Goal: Transaction & Acquisition: Download file/media

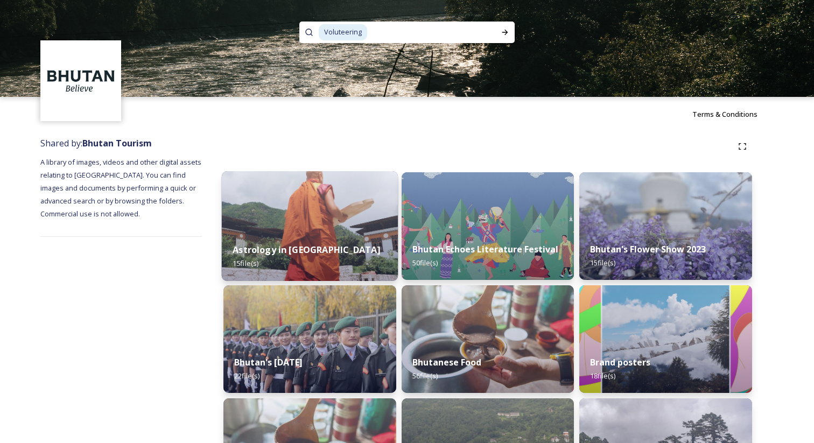
click at [318, 234] on div "Astrology in [GEOGRAPHIC_DATA] 15 file(s)" at bounding box center [310, 256] width 176 height 49
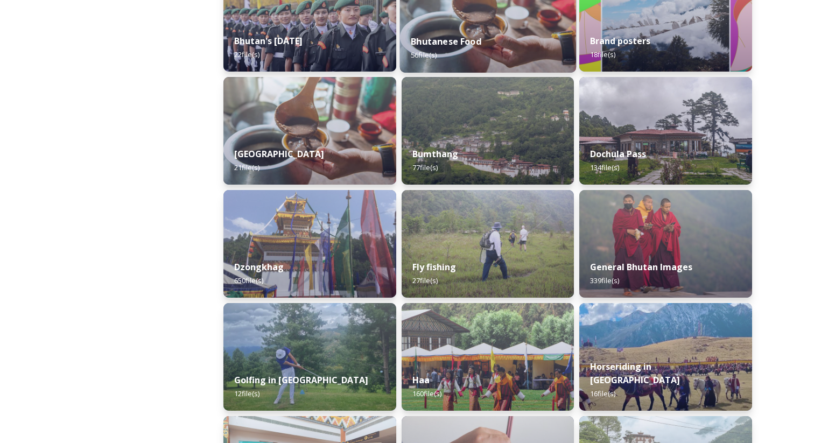
scroll to position [323, 0]
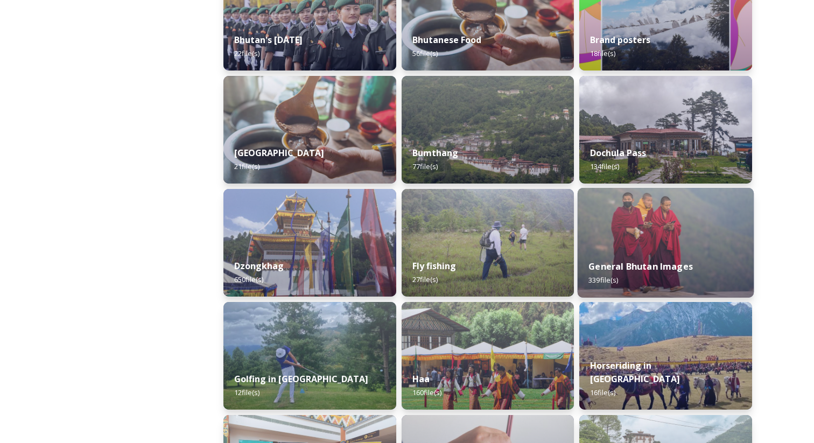
click at [671, 237] on img at bounding box center [666, 243] width 176 height 110
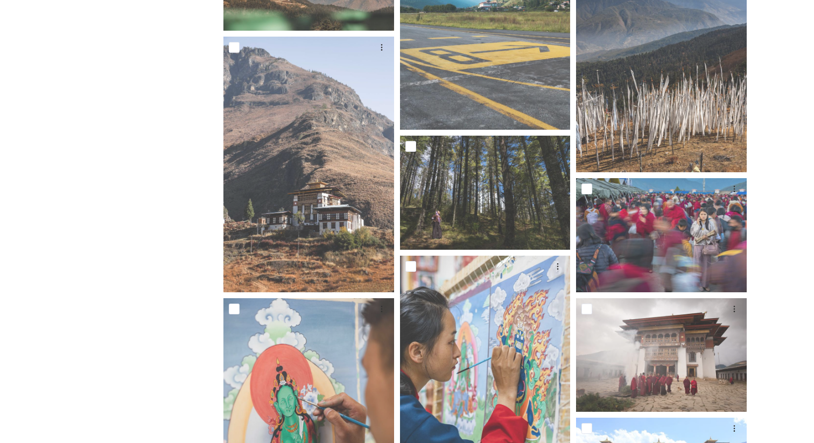
scroll to position [286, 0]
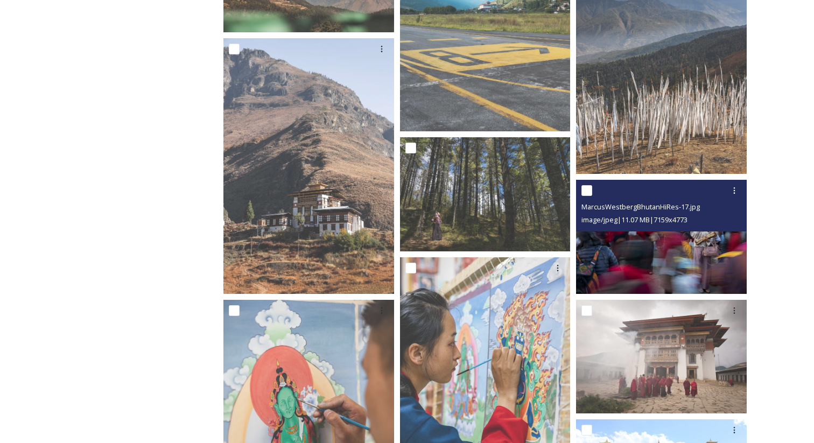
click at [586, 191] on input "checkbox" at bounding box center [586, 190] width 11 height 11
checkbox input "true"
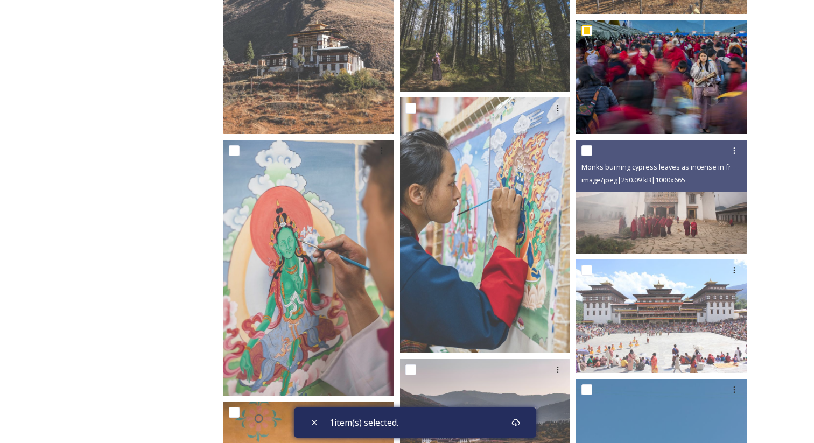
scroll to position [458, 0]
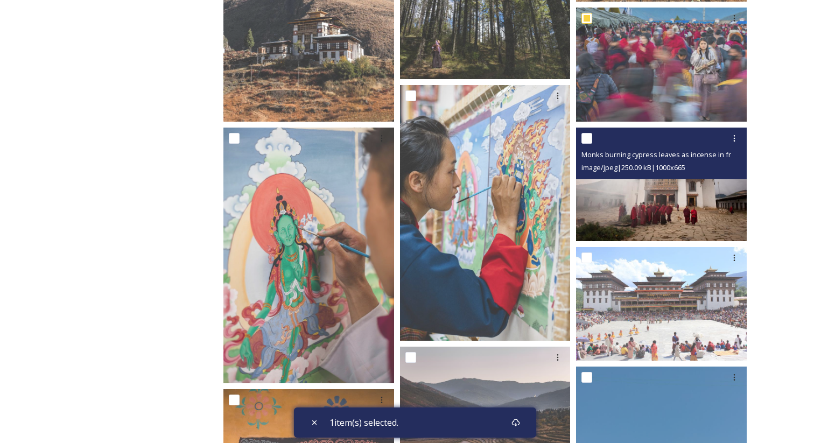
click at [589, 139] on input "checkbox" at bounding box center [586, 138] width 11 height 11
checkbox input "true"
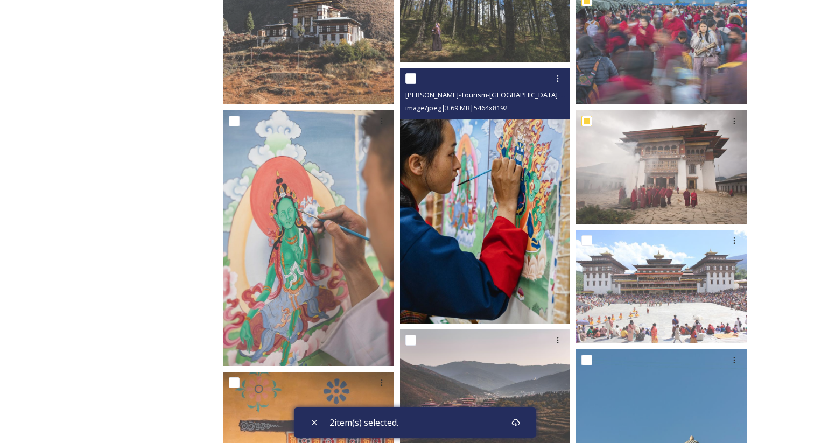
scroll to position [478, 0]
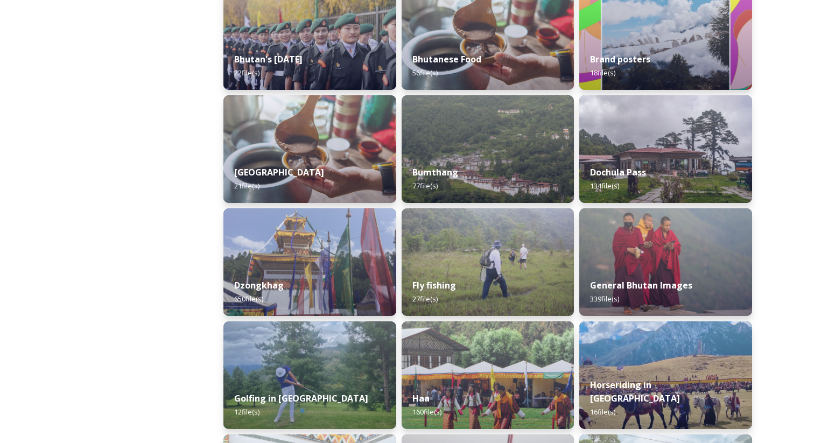
scroll to position [305, 0]
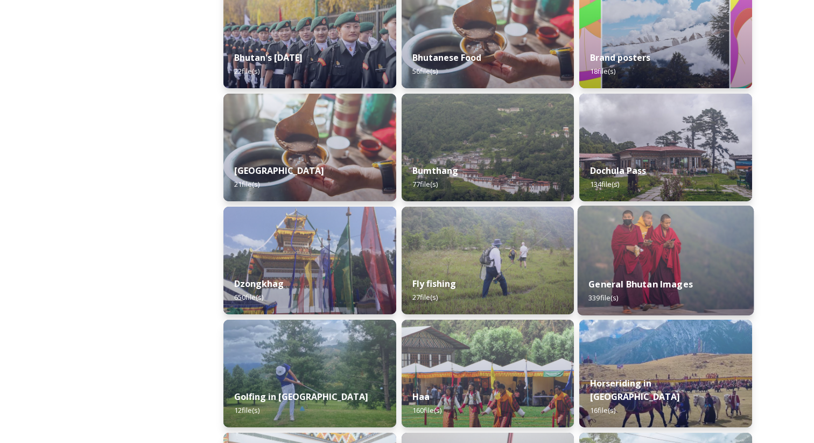
click at [669, 225] on img at bounding box center [666, 261] width 176 height 110
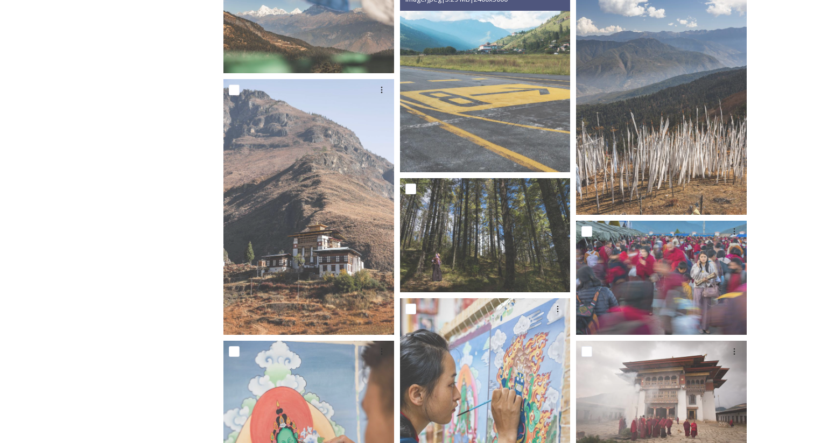
scroll to position [246, 0]
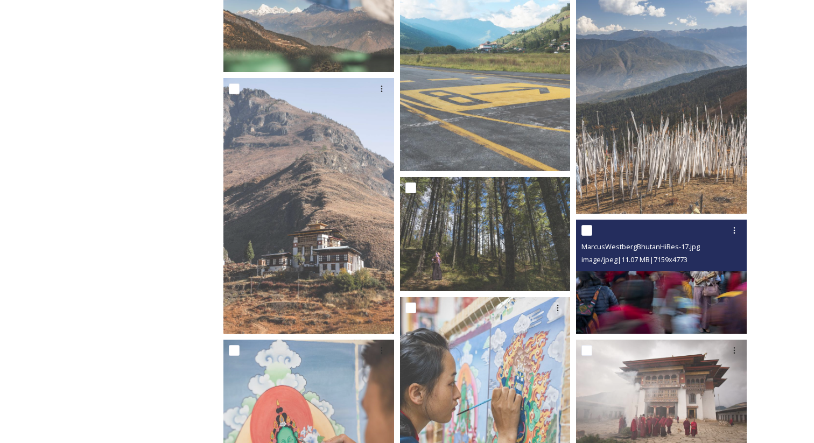
click at [590, 230] on input "checkbox" at bounding box center [586, 230] width 11 height 11
checkbox input "true"
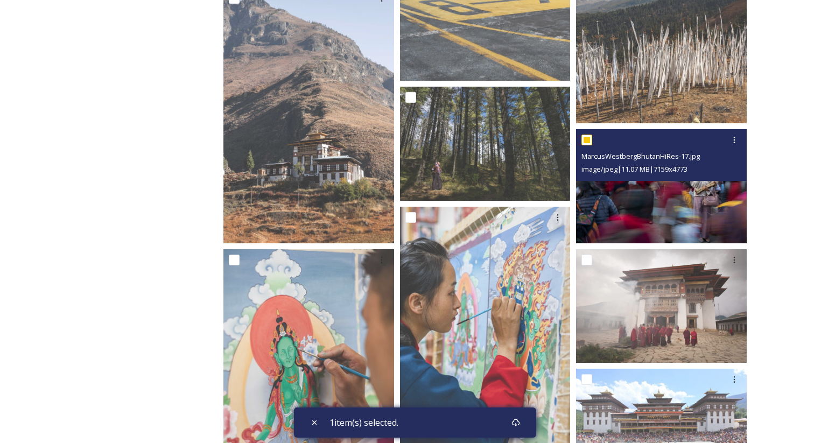
scroll to position [355, 0]
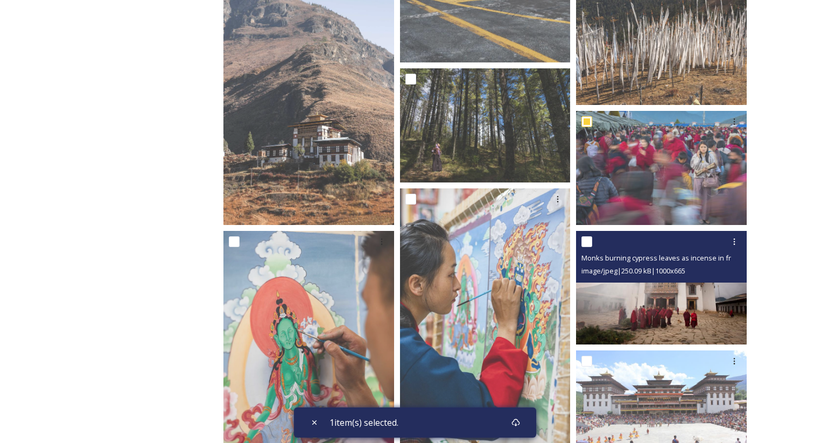
click at [588, 245] on input "checkbox" at bounding box center [586, 241] width 11 height 11
checkbox input "true"
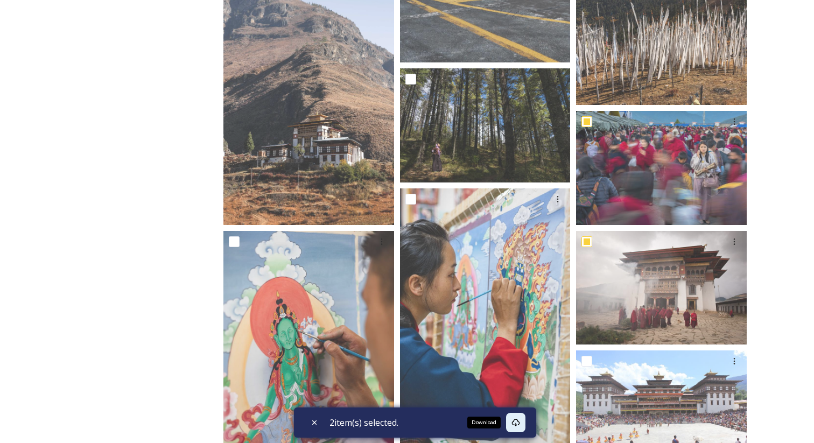
click at [520, 422] on icon at bounding box center [515, 422] width 9 height 9
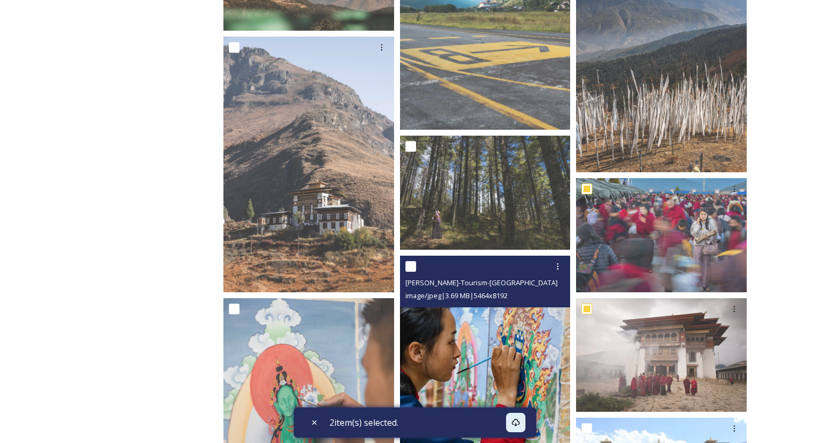
scroll to position [271, 0]
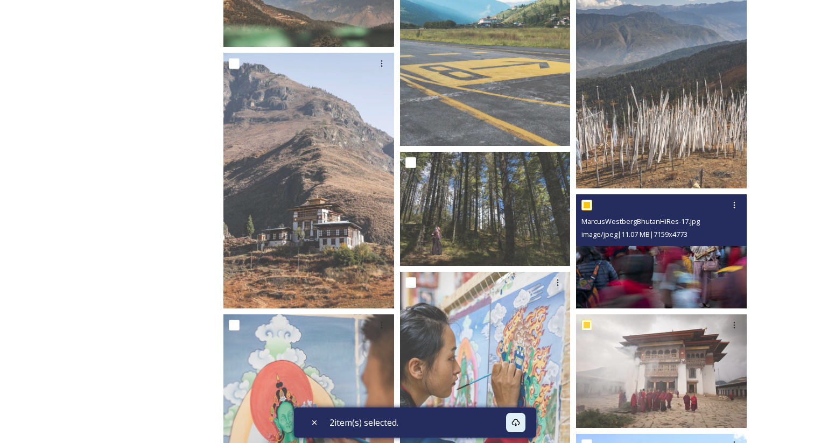
click at [665, 247] on img at bounding box center [661, 251] width 171 height 114
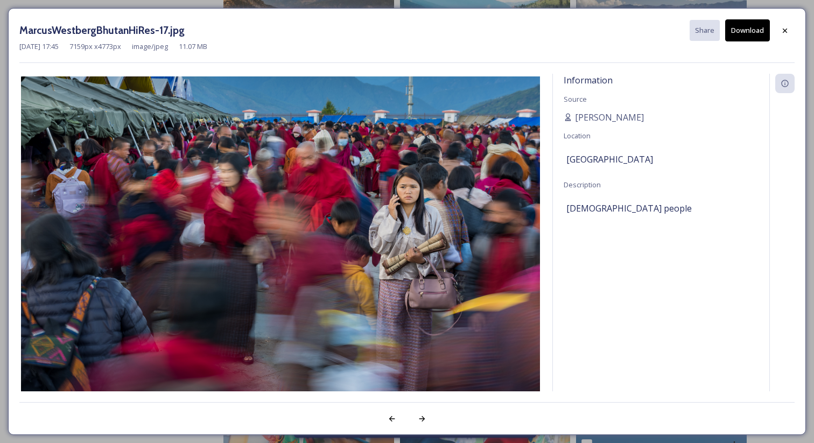
click at [449, 180] on img at bounding box center [280, 249] width 522 height 346
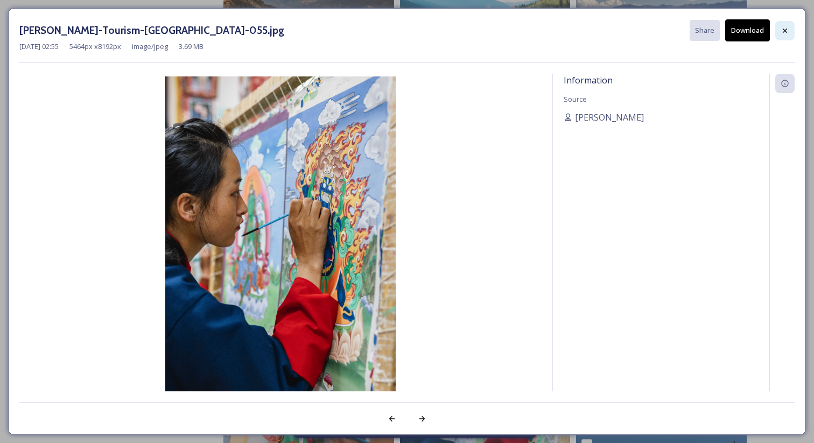
click at [783, 30] on icon at bounding box center [785, 30] width 9 height 9
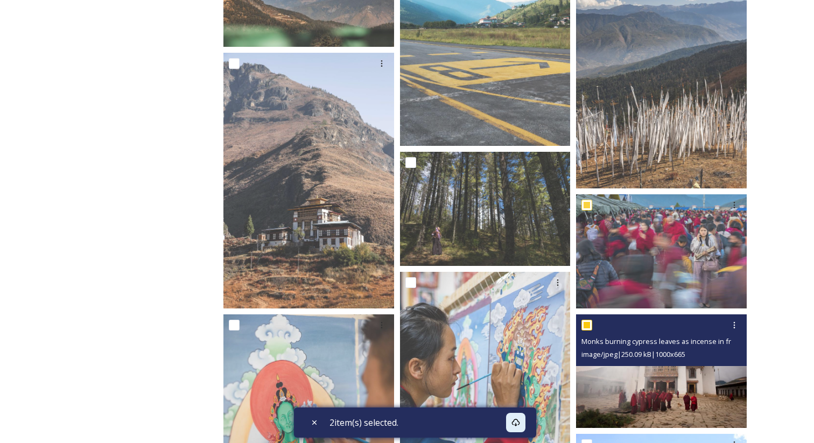
click at [672, 324] on div at bounding box center [662, 325] width 163 height 19
click at [653, 375] on img at bounding box center [661, 371] width 171 height 114
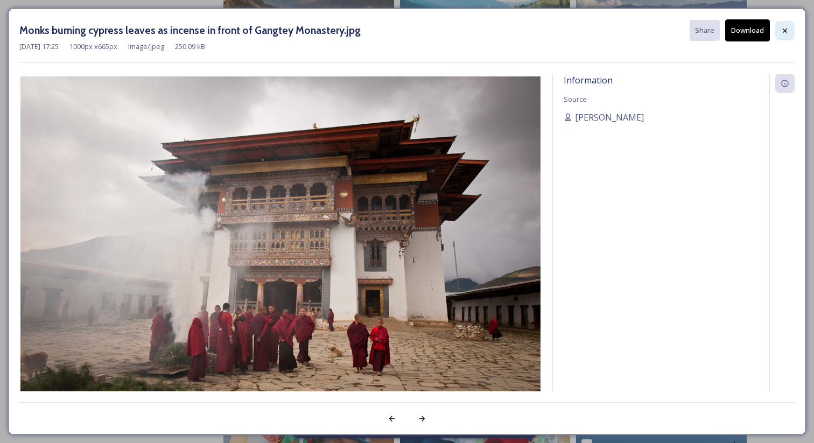
click at [789, 30] on icon at bounding box center [785, 30] width 9 height 9
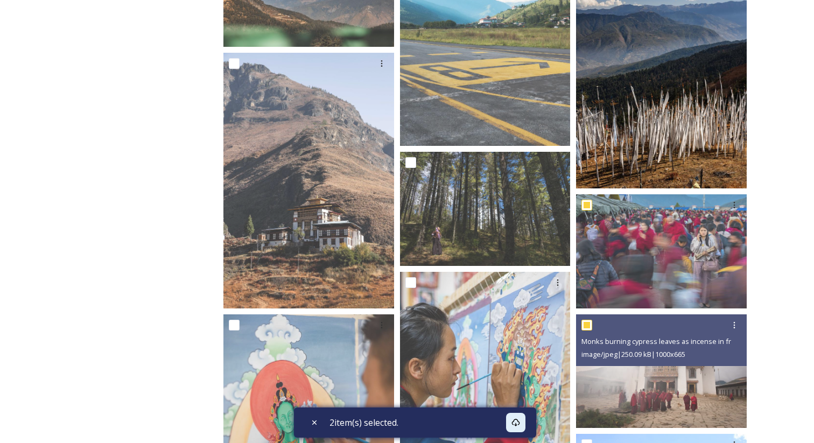
scroll to position [0, 0]
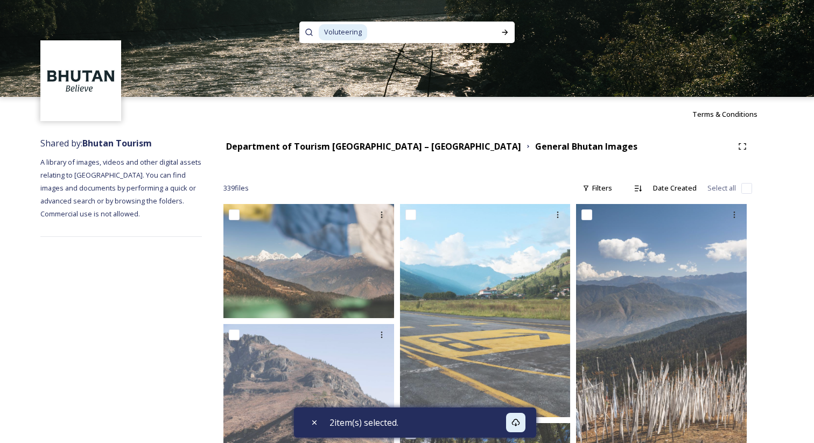
click at [389, 32] on input at bounding box center [429, 32] width 123 height 24
click at [383, 33] on input at bounding box center [429, 32] width 123 height 24
type input "V"
click at [453, 111] on div "Terms & Conditions" at bounding box center [407, 114] width 814 height 34
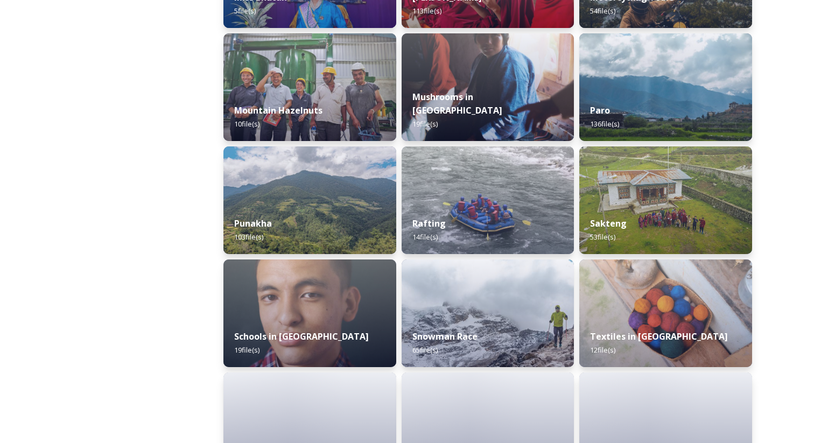
scroll to position [931, 0]
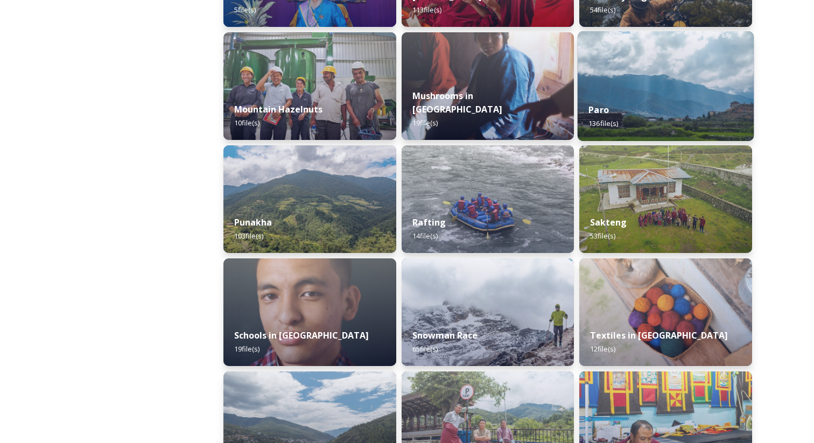
click at [655, 94] on div "Paro 136 file(s)" at bounding box center [666, 116] width 176 height 49
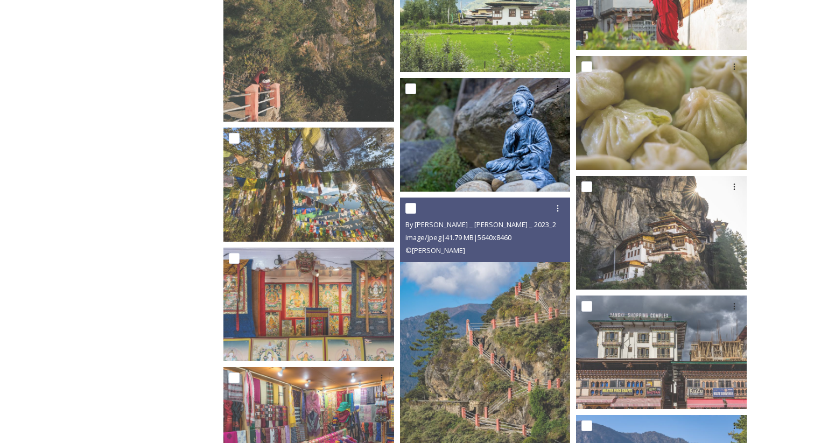
scroll to position [3471, 0]
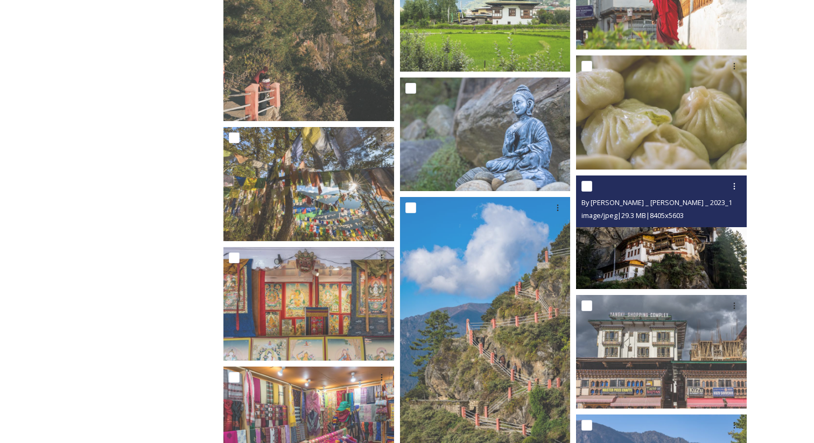
click at [589, 187] on input "checkbox" at bounding box center [586, 186] width 11 height 11
checkbox input "true"
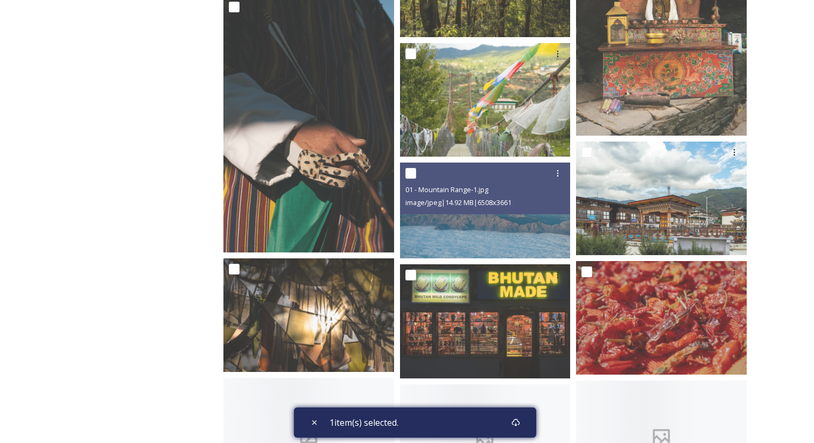
scroll to position [4486, 0]
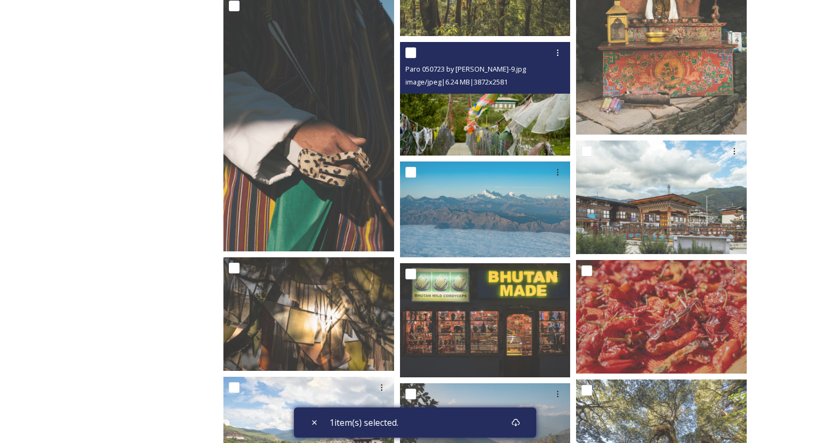
click at [414, 54] on input "checkbox" at bounding box center [410, 52] width 11 height 11
checkbox input "true"
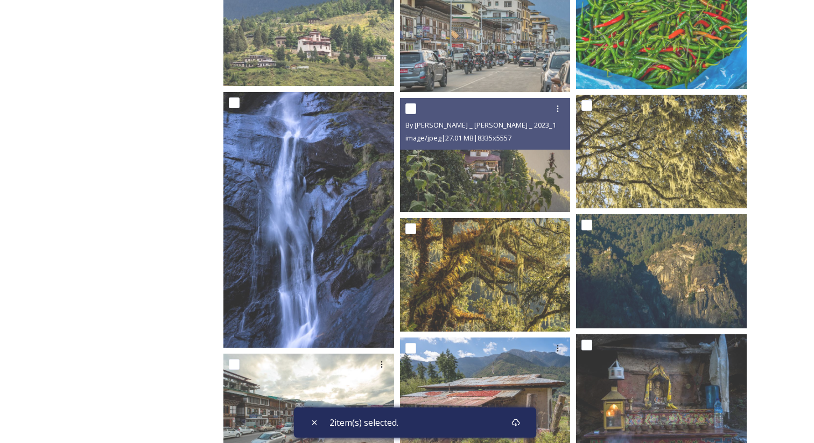
scroll to position [5046, 0]
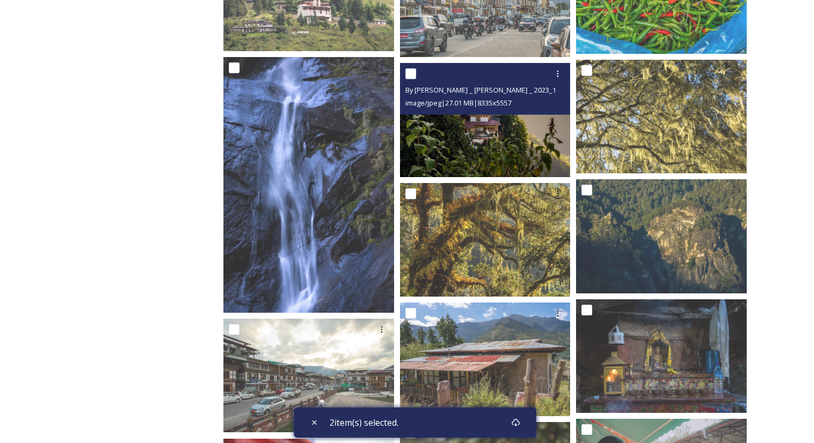
click at [411, 75] on input "checkbox" at bounding box center [410, 73] width 11 height 11
checkbox input "true"
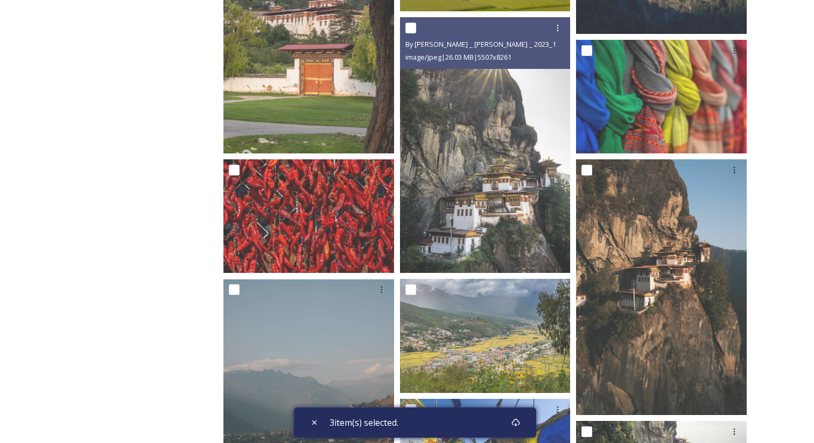
scroll to position [431, 0]
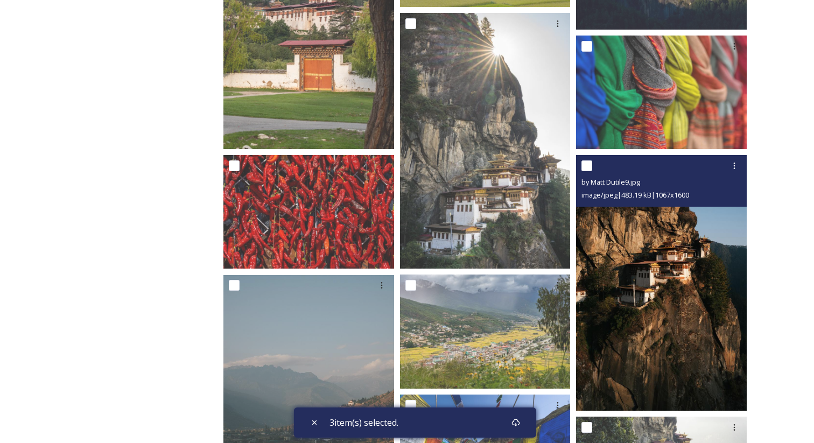
click at [588, 162] on input "checkbox" at bounding box center [586, 165] width 11 height 11
checkbox input "true"
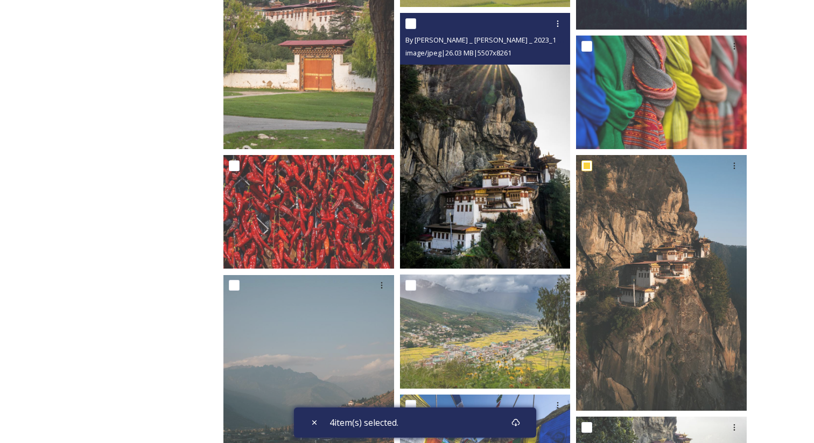
click at [409, 25] on input "checkbox" at bounding box center [410, 23] width 11 height 11
checkbox input "true"
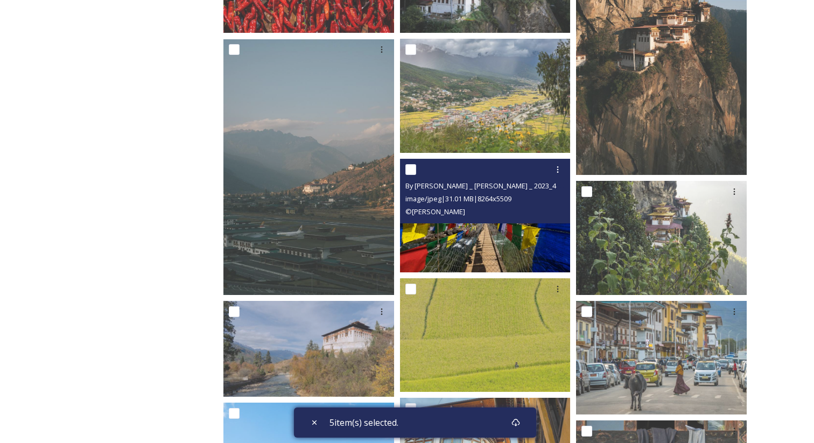
scroll to position [707, 0]
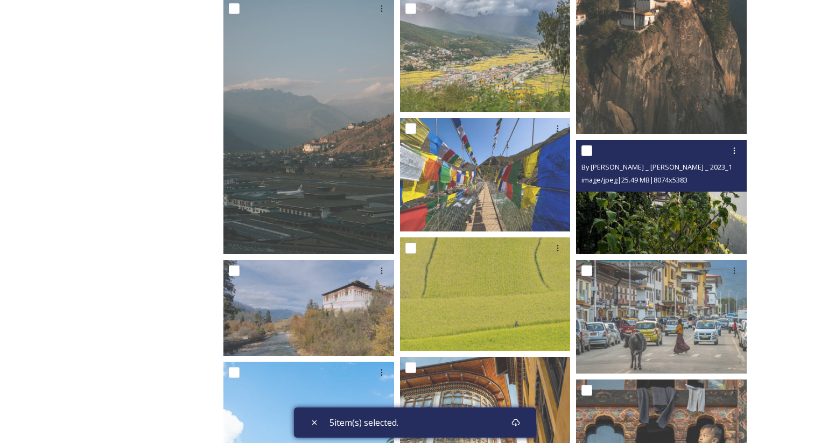
click at [585, 150] on input "checkbox" at bounding box center [586, 150] width 11 height 11
checkbox input "true"
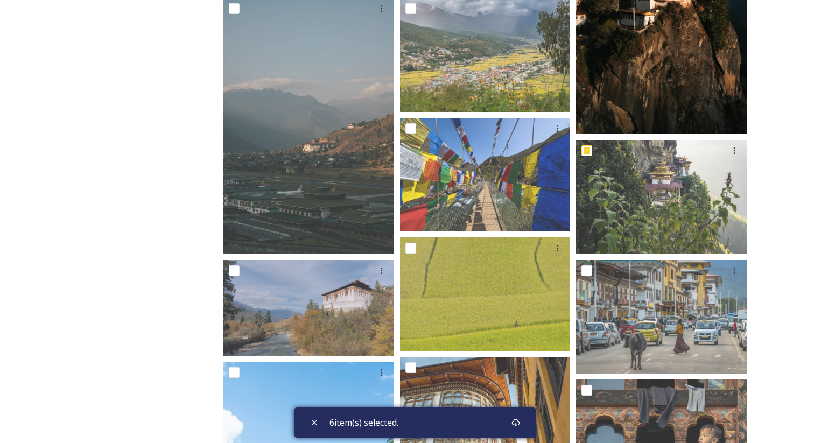
scroll to position [0, 0]
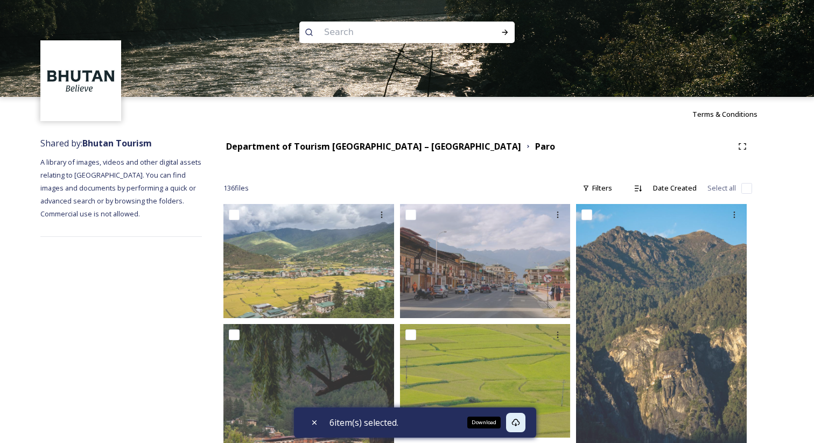
click at [525, 425] on div "Download" at bounding box center [515, 422] width 19 height 19
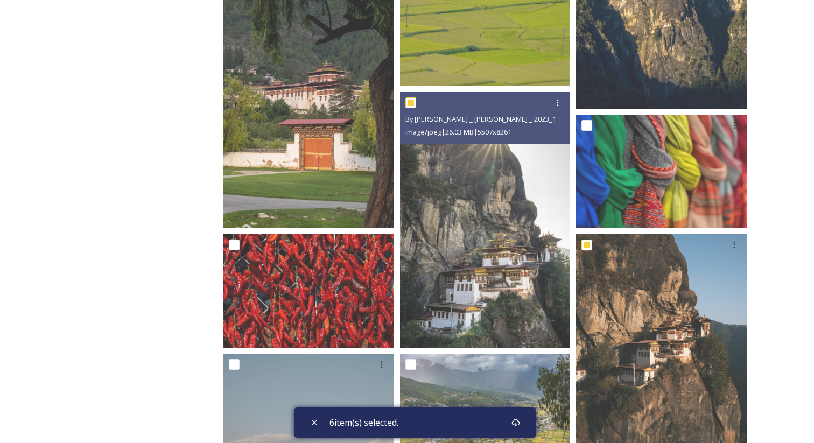
scroll to position [353, 0]
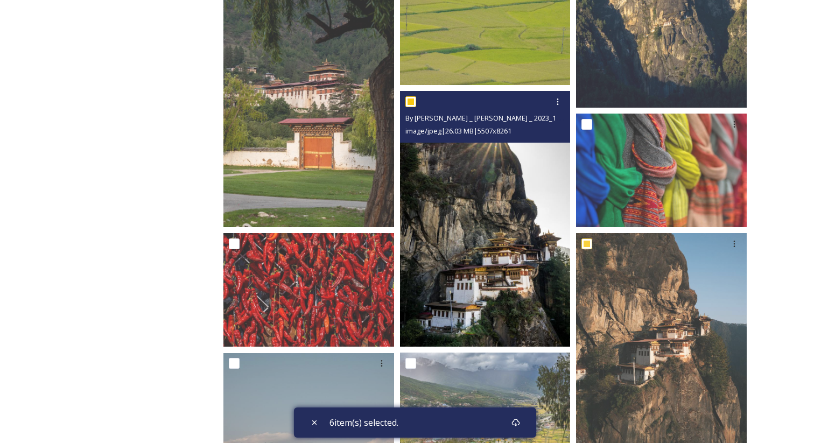
click at [497, 282] on img at bounding box center [485, 219] width 171 height 256
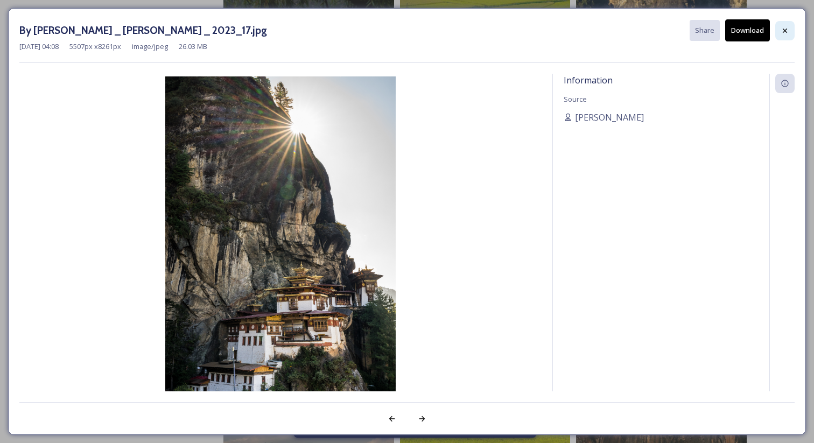
click at [788, 25] on div at bounding box center [784, 30] width 19 height 19
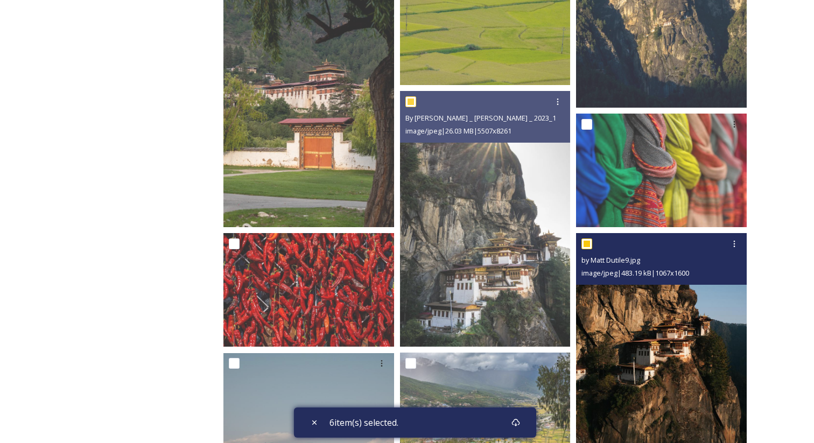
click at [681, 371] on img at bounding box center [661, 361] width 171 height 256
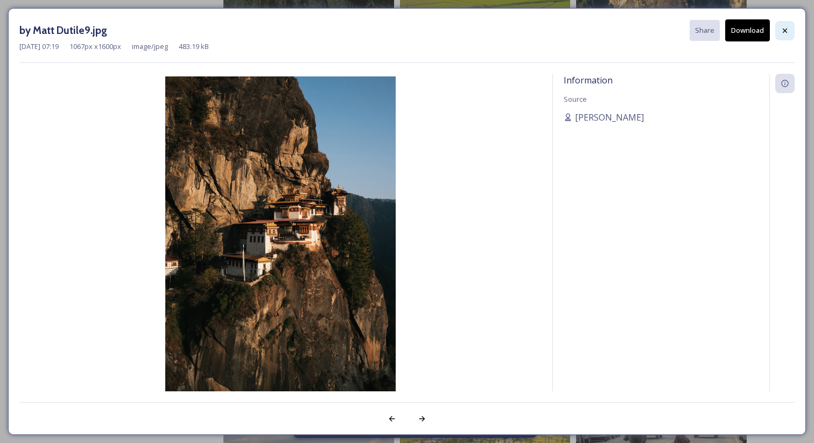
click at [785, 23] on div at bounding box center [784, 30] width 19 height 19
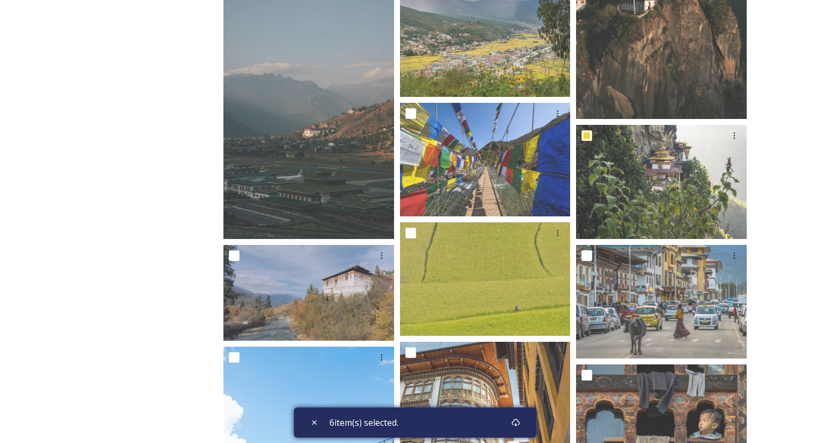
scroll to position [777, 0]
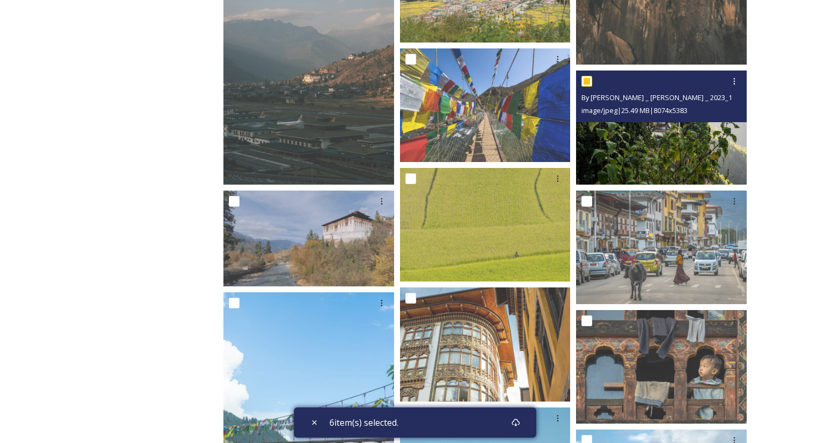
click at [671, 124] on img at bounding box center [661, 128] width 171 height 114
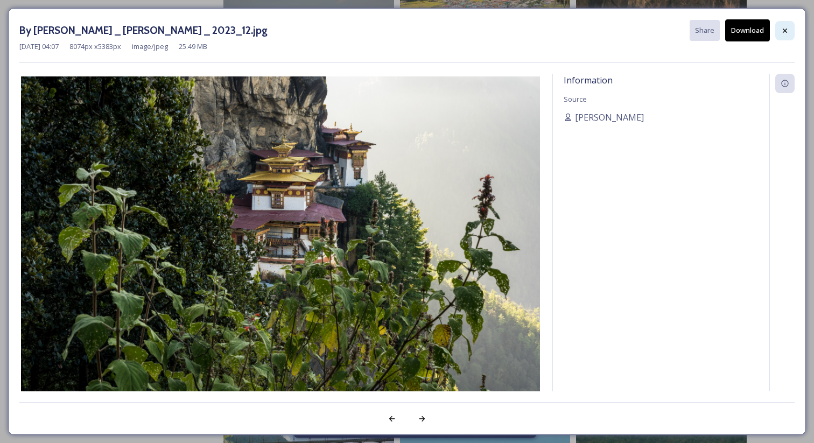
click at [783, 31] on icon at bounding box center [785, 30] width 4 height 4
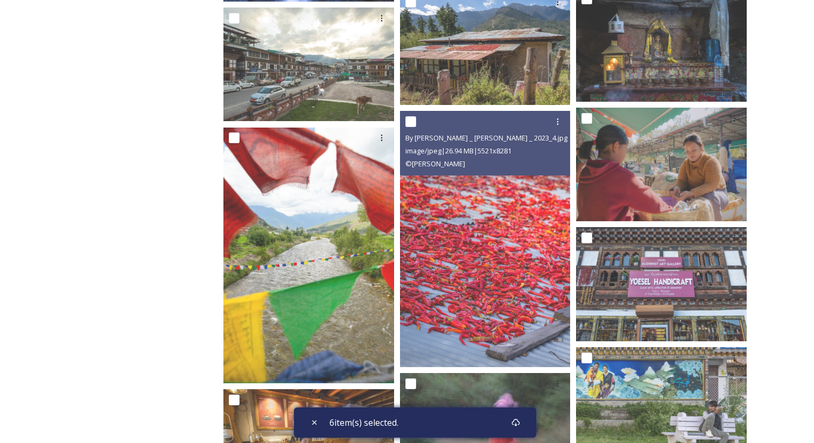
scroll to position [5370, 0]
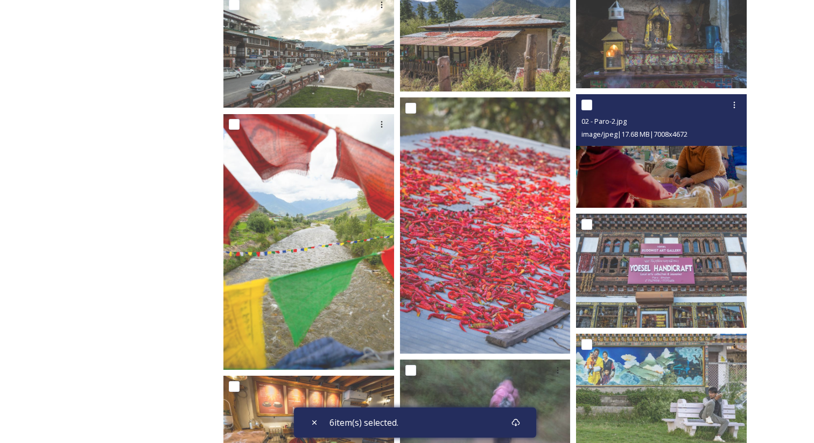
click at [588, 107] on input "checkbox" at bounding box center [586, 105] width 11 height 11
checkbox input "true"
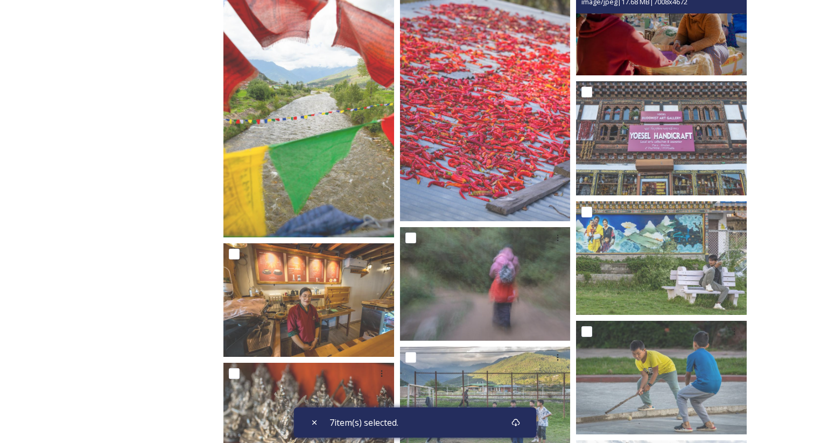
scroll to position [5504, 0]
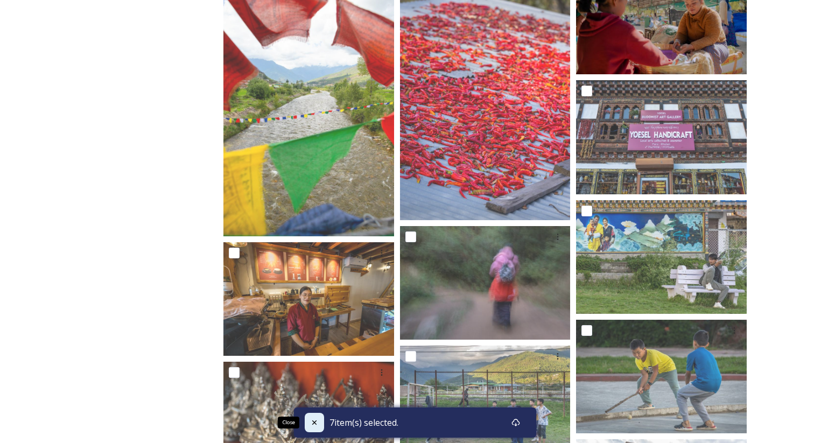
click at [317, 428] on div "Close" at bounding box center [314, 422] width 19 height 19
checkbox input "false"
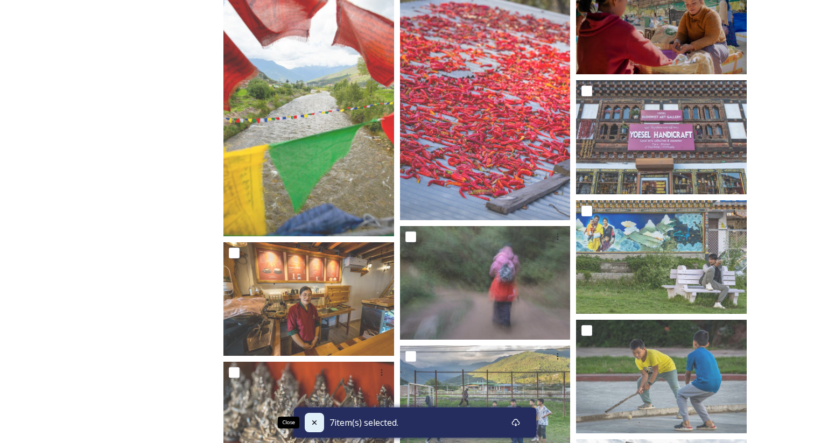
checkbox input "false"
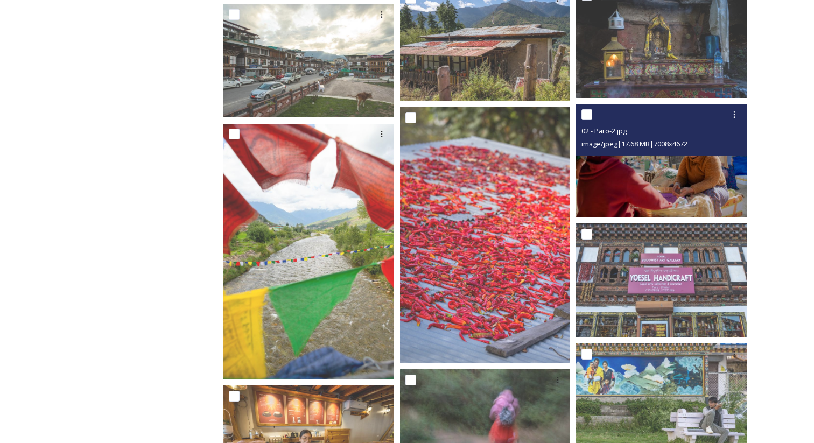
scroll to position [5330, 0]
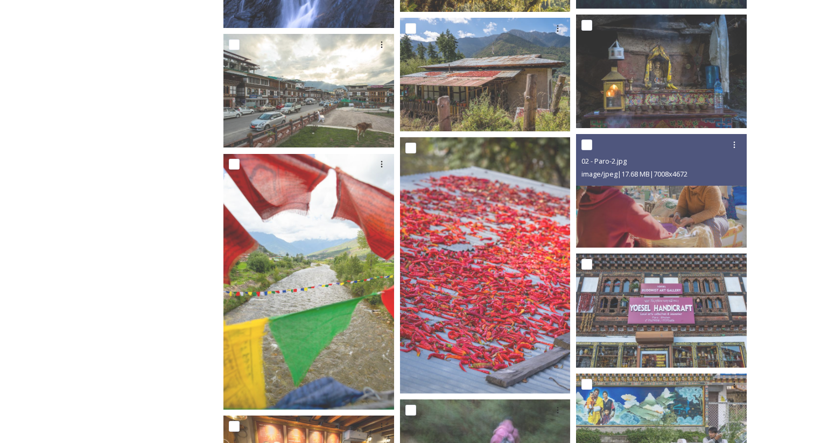
click at [587, 141] on input "checkbox" at bounding box center [586, 144] width 11 height 11
checkbox input "true"
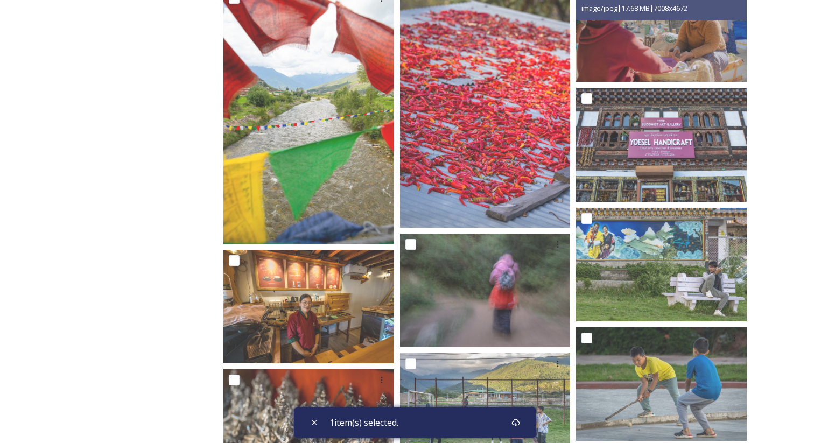
scroll to position [5500, 0]
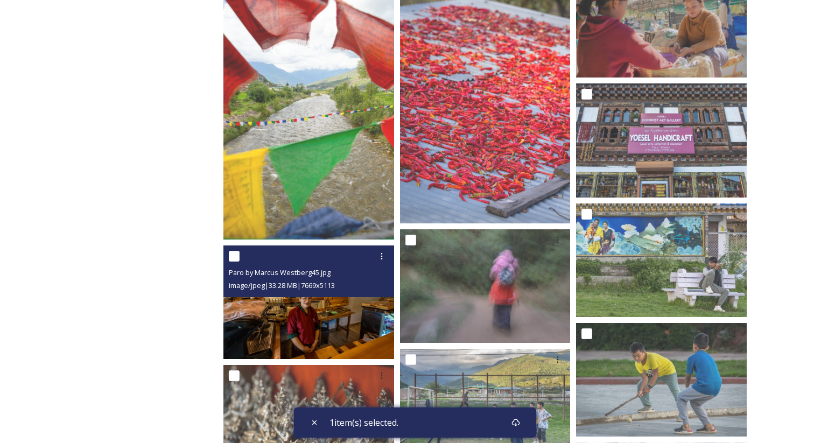
click at [234, 256] on input "checkbox" at bounding box center [234, 256] width 11 height 11
checkbox input "true"
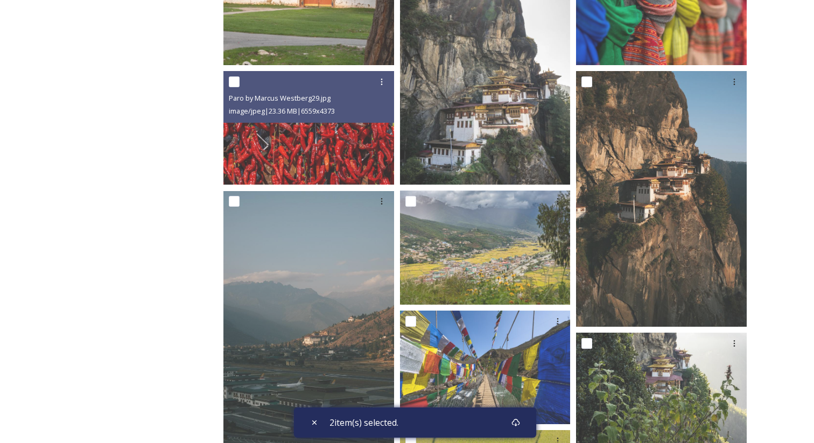
scroll to position [518, 0]
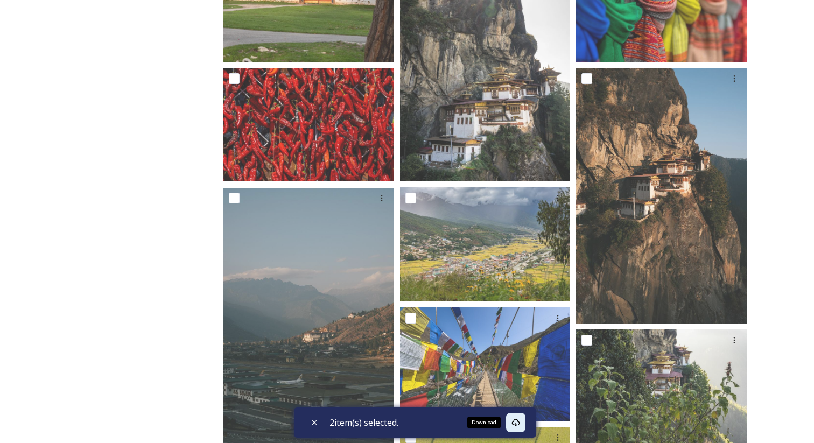
click at [523, 424] on div "Download" at bounding box center [515, 422] width 19 height 19
click at [517, 424] on icon at bounding box center [515, 422] width 9 height 9
click at [515, 426] on icon at bounding box center [515, 422] width 9 height 9
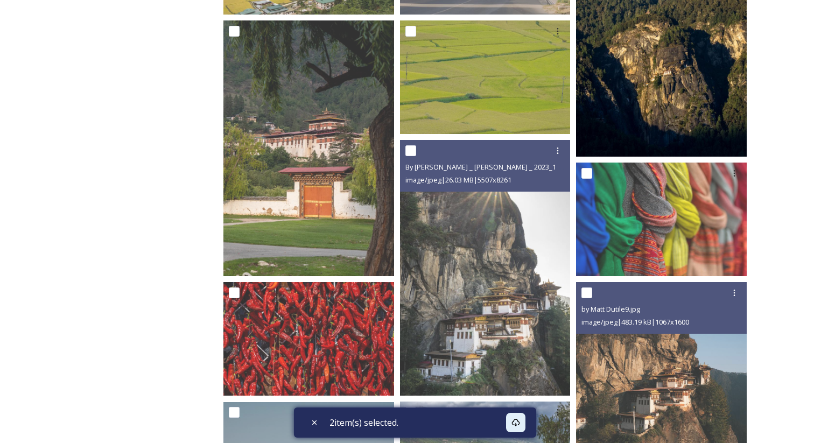
scroll to position [519, 0]
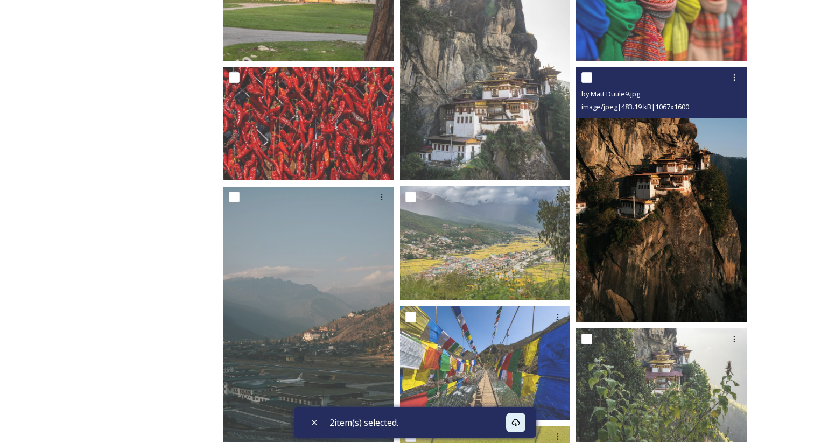
click at [585, 77] on input "checkbox" at bounding box center [586, 77] width 11 height 11
checkbox input "true"
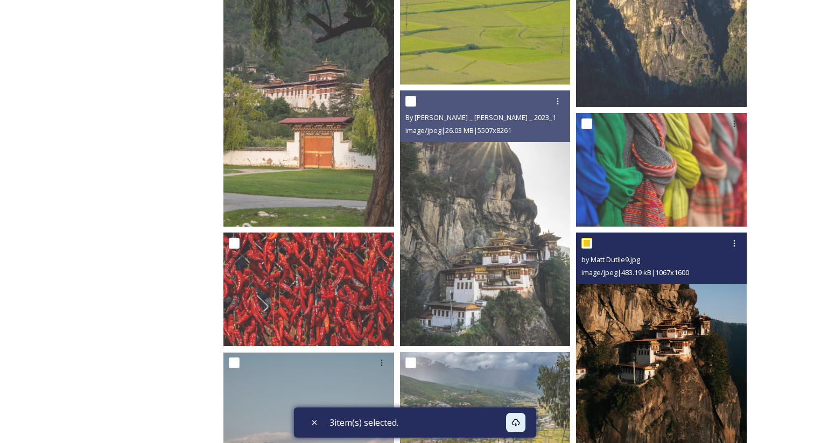
scroll to position [350, 0]
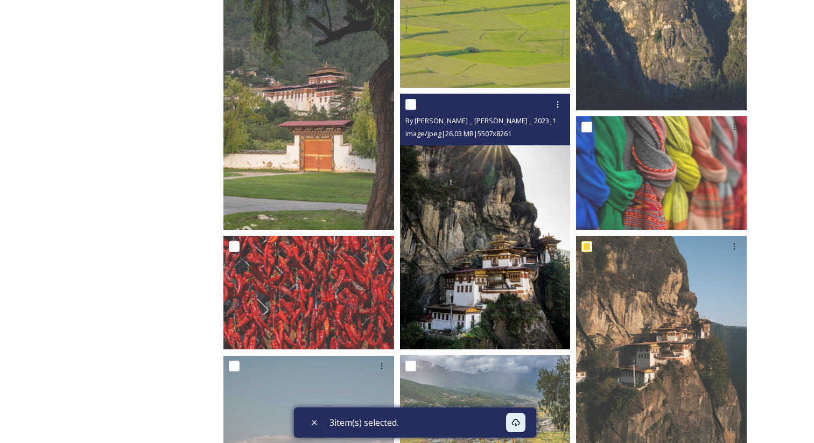
click at [416, 104] on div at bounding box center [486, 104] width 163 height 19
click at [410, 108] on input "checkbox" at bounding box center [410, 104] width 11 height 11
checkbox input "true"
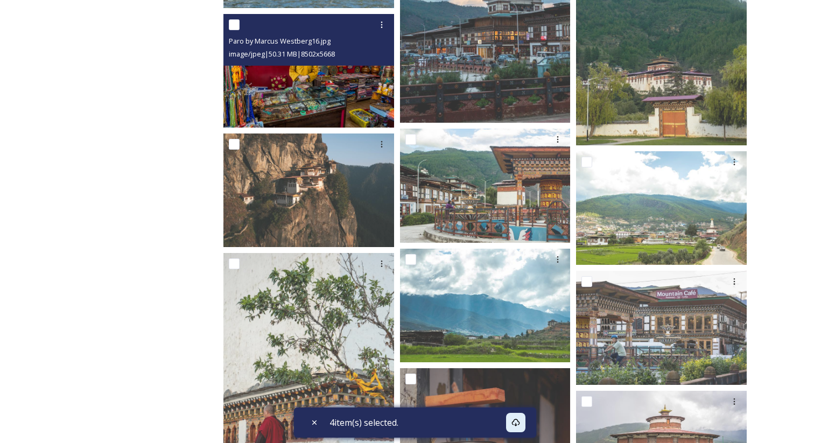
scroll to position [1312, 0]
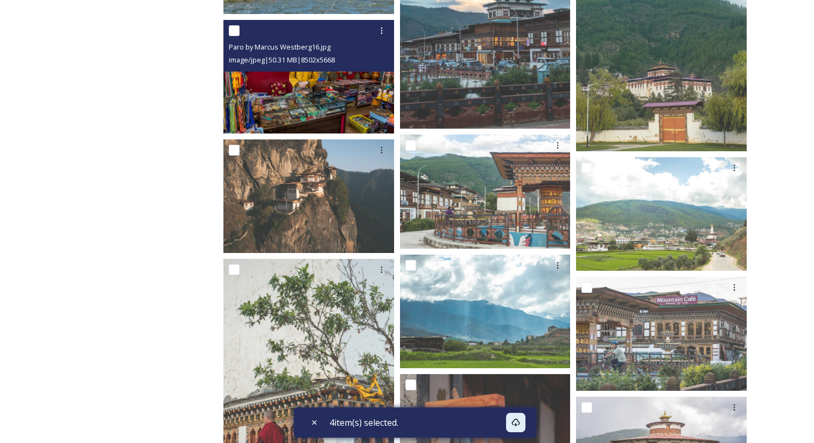
click at [235, 29] on input "checkbox" at bounding box center [234, 30] width 11 height 11
checkbox input "true"
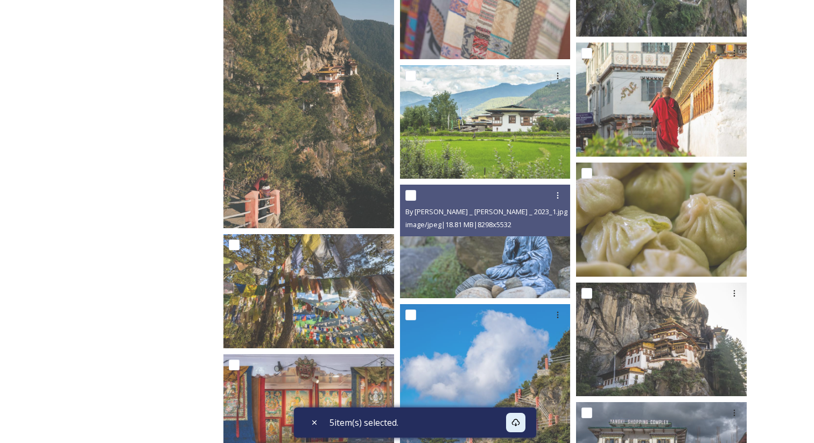
scroll to position [3259, 0]
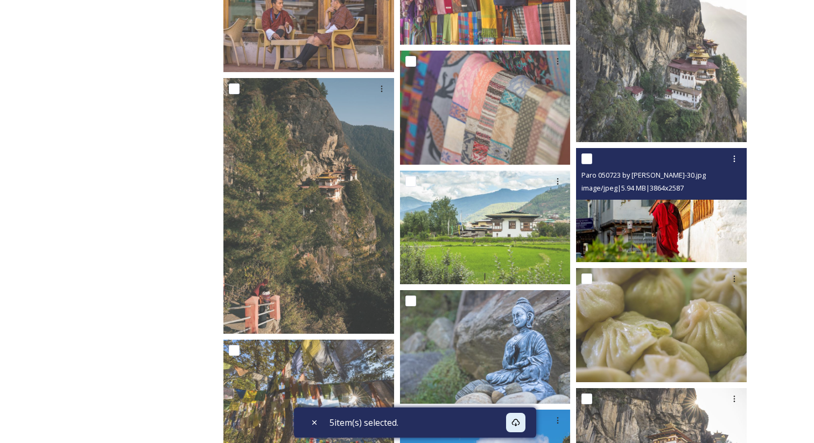
click at [591, 159] on input "checkbox" at bounding box center [586, 158] width 11 height 11
checkbox input "true"
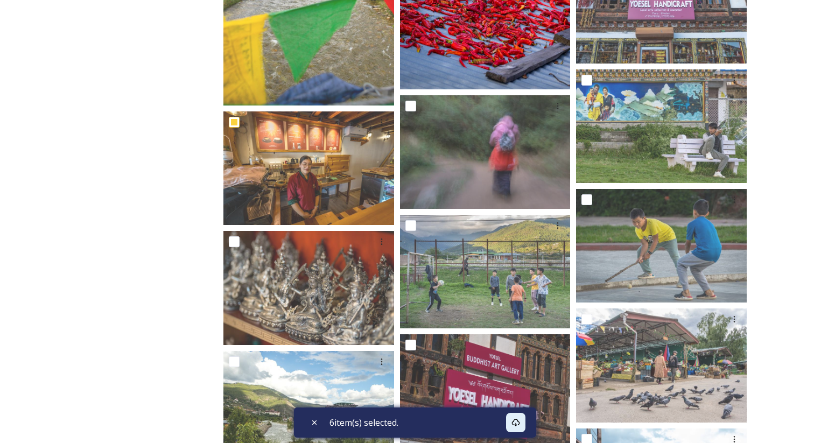
scroll to position [5635, 0]
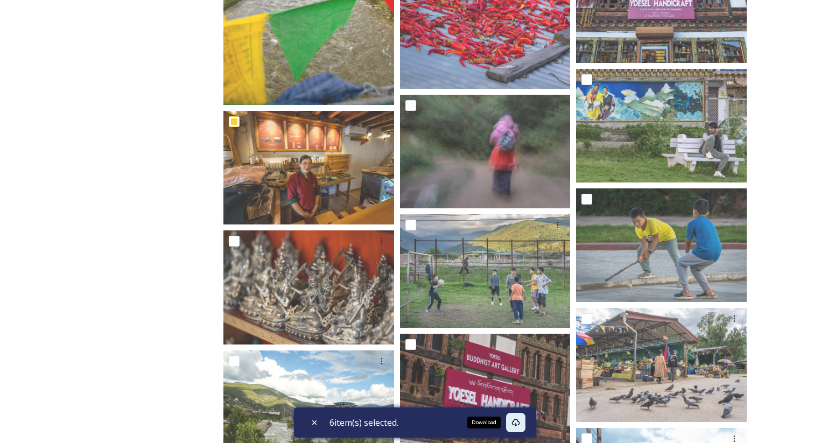
click at [520, 422] on icon at bounding box center [515, 422] width 9 height 9
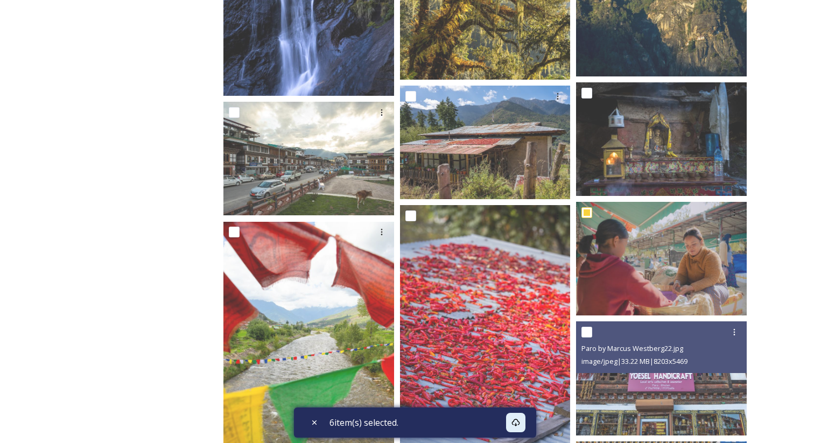
scroll to position [5262, 0]
click at [641, 285] on img at bounding box center [661, 259] width 171 height 114
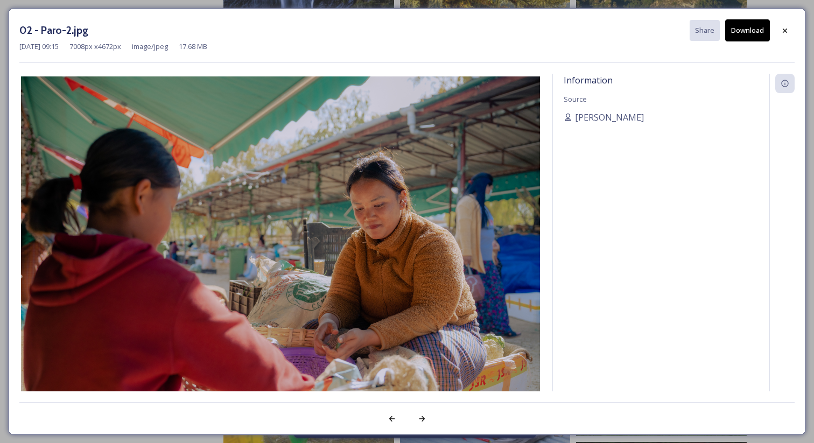
click at [655, 235] on div "Information Source [PERSON_NAME]" at bounding box center [661, 247] width 216 height 346
click at [581, 208] on div "Information Source [PERSON_NAME]" at bounding box center [661, 247] width 216 height 346
click at [785, 31] on icon at bounding box center [785, 30] width 4 height 4
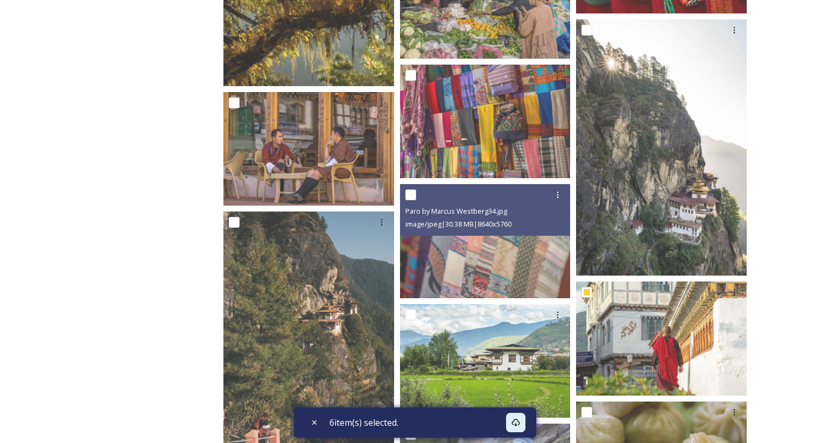
scroll to position [3122, 0]
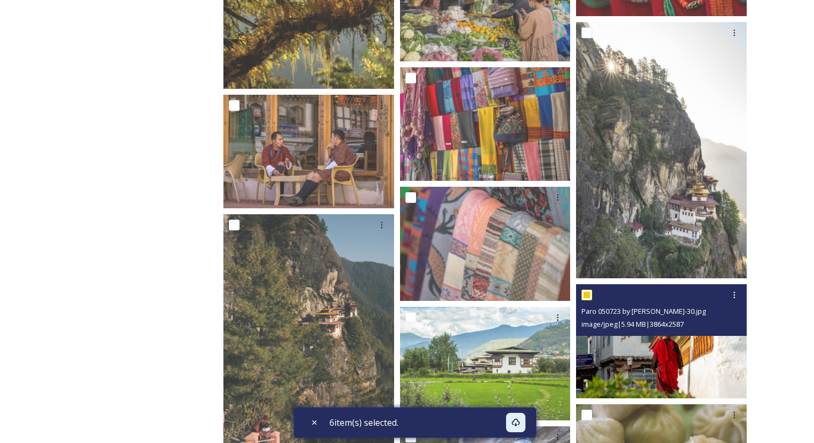
click at [668, 345] on img at bounding box center [661, 341] width 171 height 114
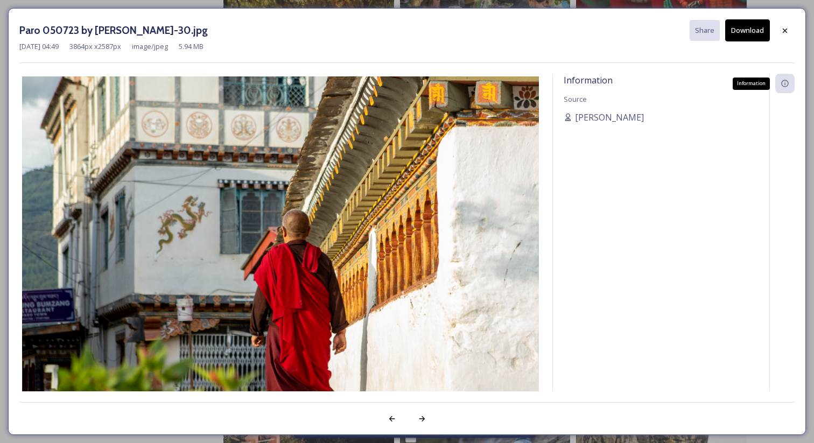
click at [790, 86] on div "Information" at bounding box center [784, 83] width 19 height 19
click at [789, 28] on div at bounding box center [784, 30] width 19 height 19
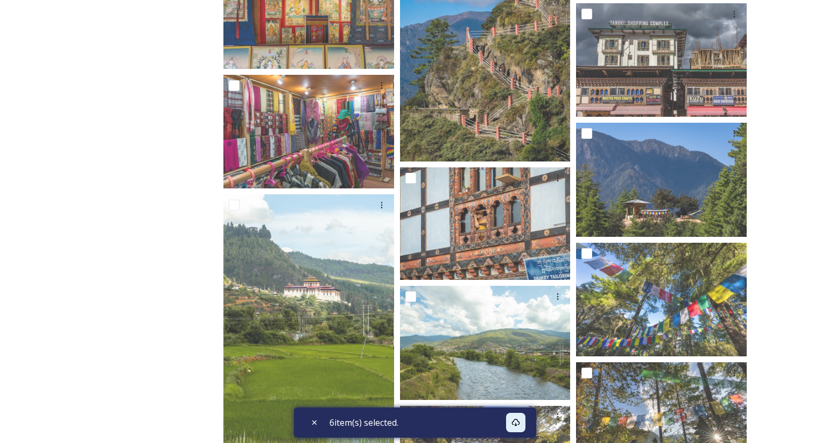
scroll to position [3764, 0]
click at [768, 258] on div "Department of Tourism [GEOGRAPHIC_DATA] – [GEOGRAPHIC_DATA] Paro 136 file s Fil…" at bounding box center [488, 153] width 572 height 7570
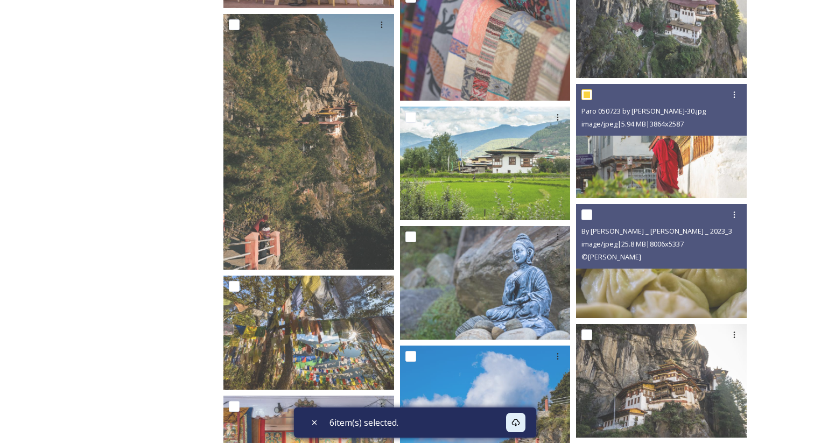
scroll to position [3317, 0]
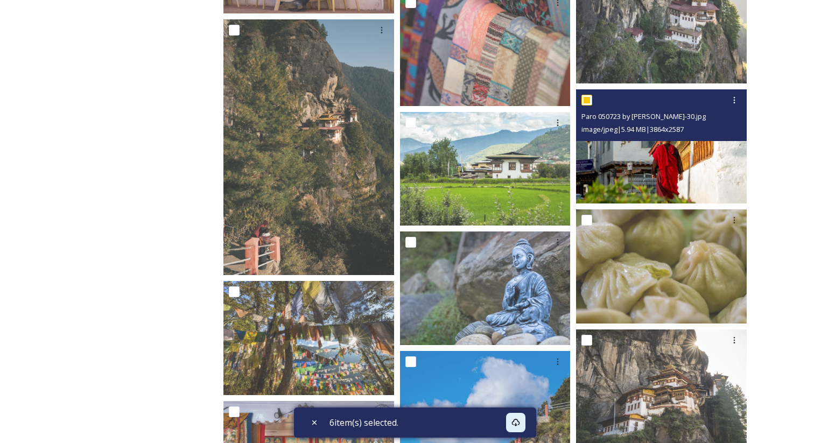
click at [679, 170] on img at bounding box center [661, 146] width 171 height 114
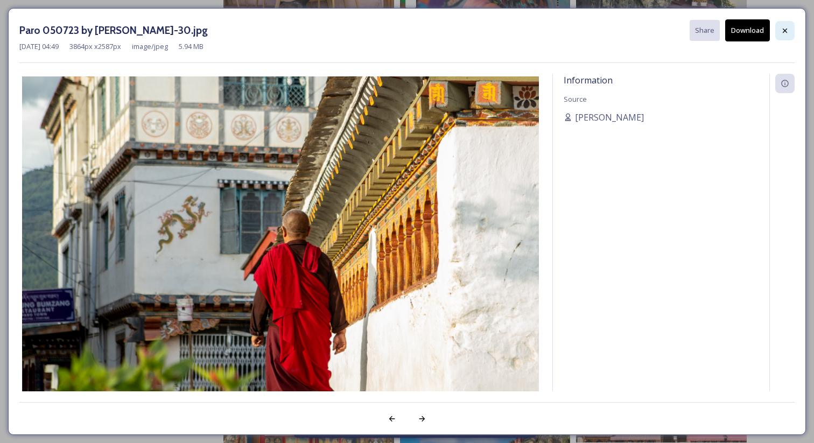
click at [781, 24] on div at bounding box center [784, 30] width 19 height 19
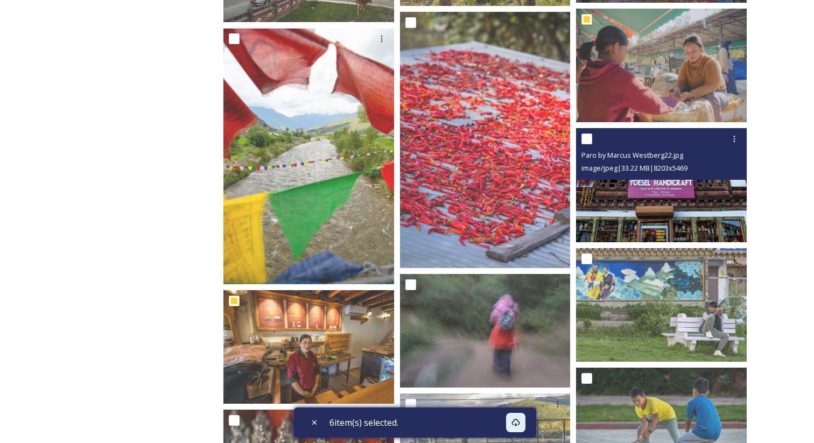
scroll to position [5454, 0]
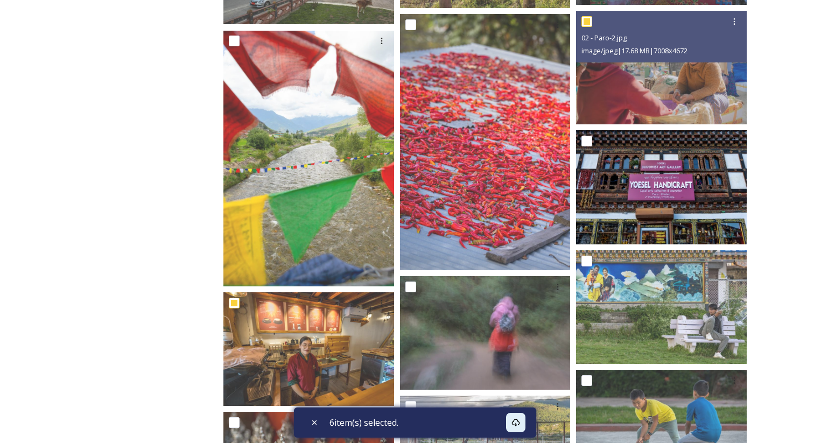
click at [665, 64] on img at bounding box center [661, 68] width 171 height 114
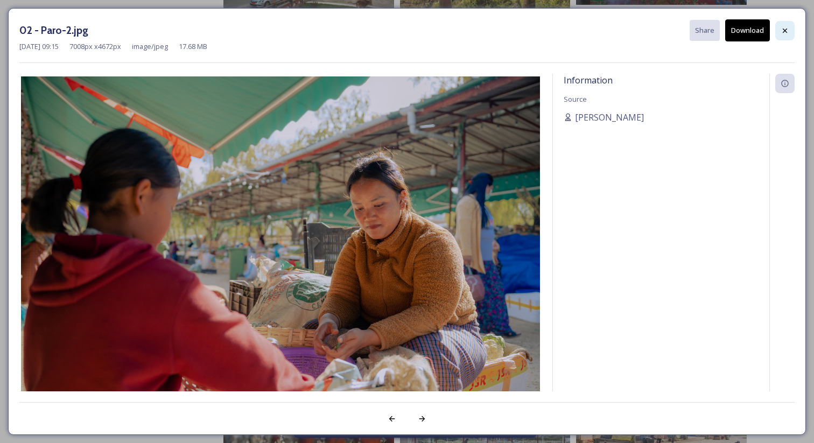
click at [786, 26] on icon at bounding box center [785, 30] width 9 height 9
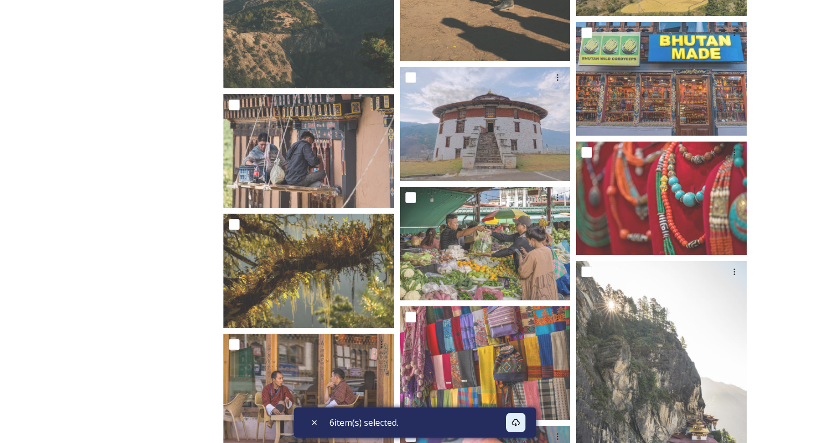
scroll to position [0, 0]
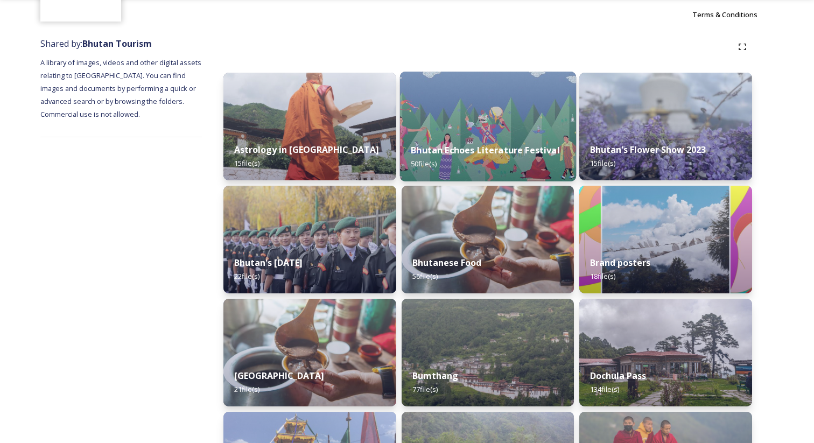
scroll to position [101, 0]
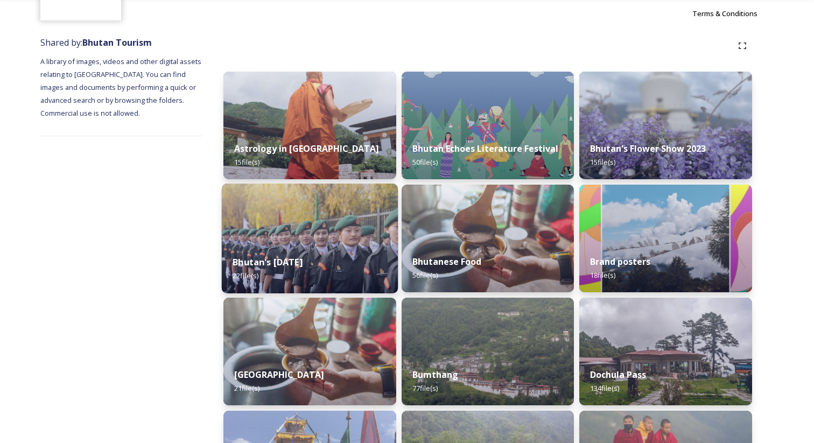
click at [317, 223] on img at bounding box center [310, 239] width 176 height 110
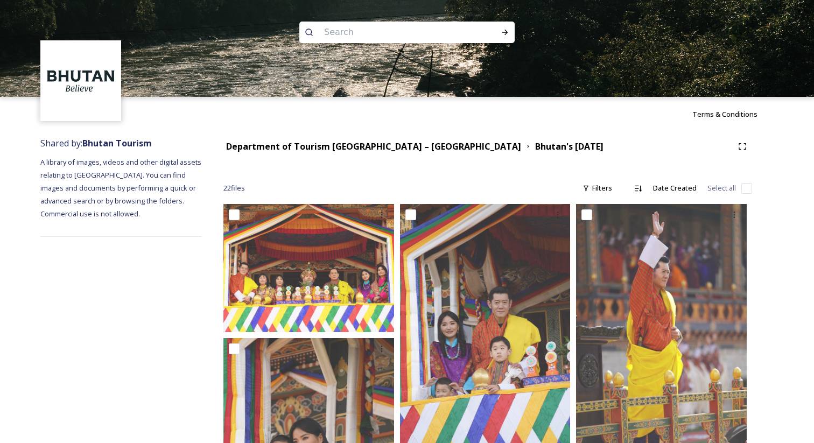
click at [426, 36] on input at bounding box center [393, 32] width 148 height 24
paste input "De-Suung Integrated Training program,"
type input "De-Suung Integrated Training program,"
click at [130, 145] on strong "Bhutan Tourism" at bounding box center [116, 143] width 69 height 12
click at [461, 34] on input at bounding box center [475, 32] width 39 height 24
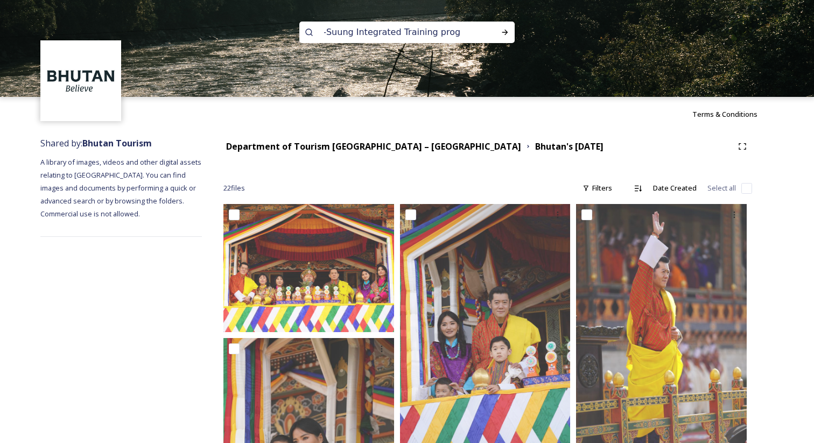
scroll to position [0, 8]
type input "De-Suung Integrated Training progr"
click at [461, 34] on div "De-Suung Integrated Training progr" at bounding box center [406, 33] width 215 height 22
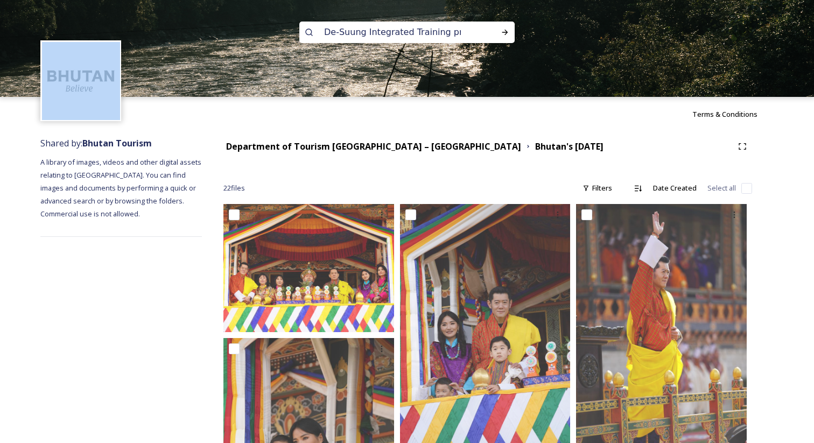
click at [461, 34] on div "De-Suung Integrated Training progr" at bounding box center [406, 33] width 215 height 22
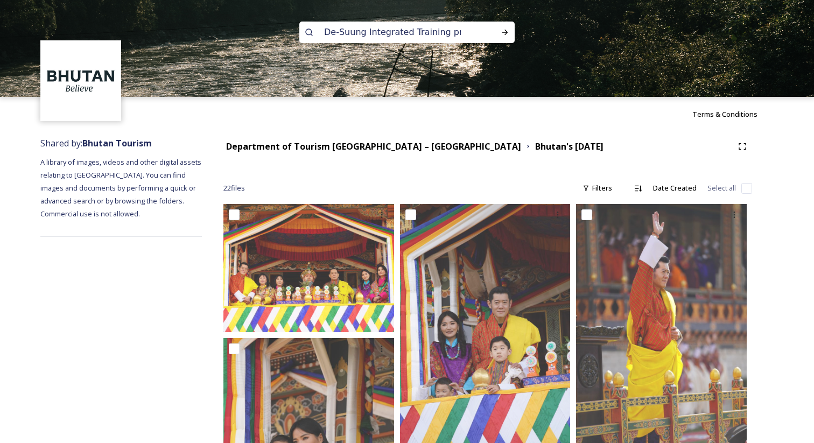
click at [427, 35] on input "De-Suung Integrated Training progr" at bounding box center [393, 32] width 148 height 24
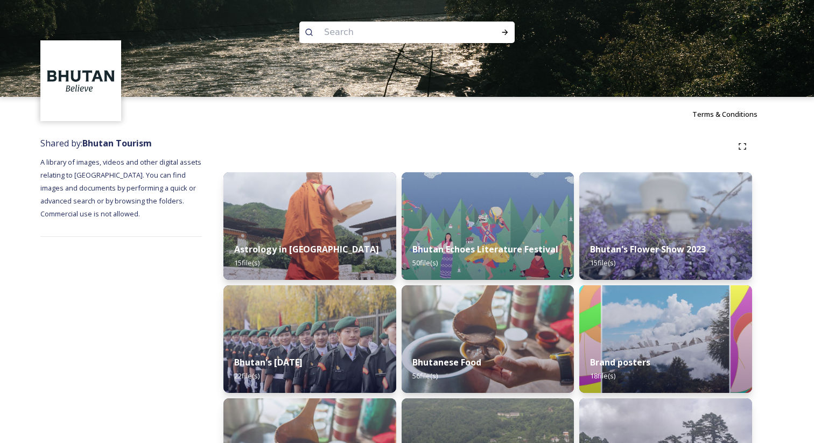
type input "De-Suung Integrated Training program,"
type input "De-Suung Integrated Training program"
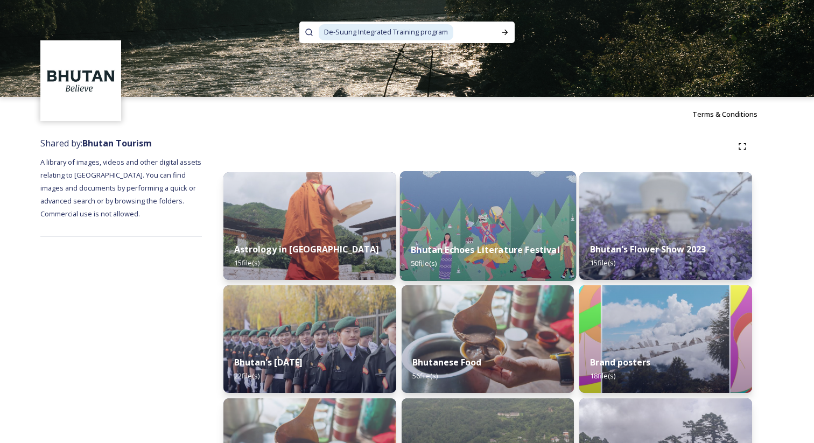
scroll to position [110, 0]
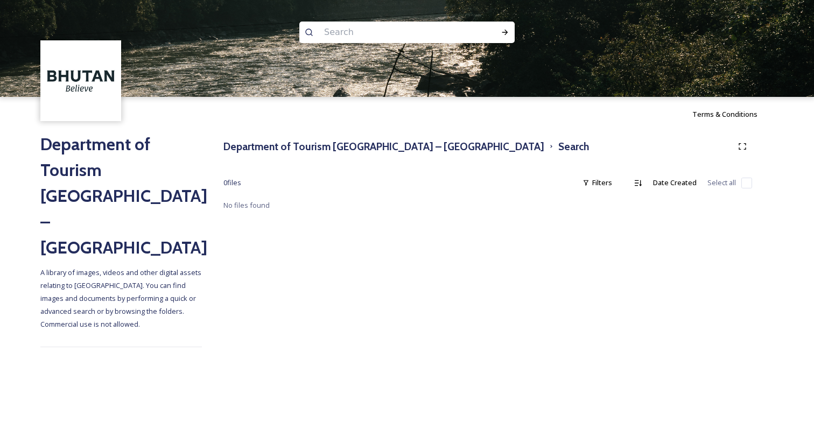
click at [351, 36] on input at bounding box center [393, 32] width 148 height 24
paste input "De-Suung Integrated Training program,"
click at [421, 33] on input "De-Suung Integrated Training program," at bounding box center [393, 32] width 148 height 24
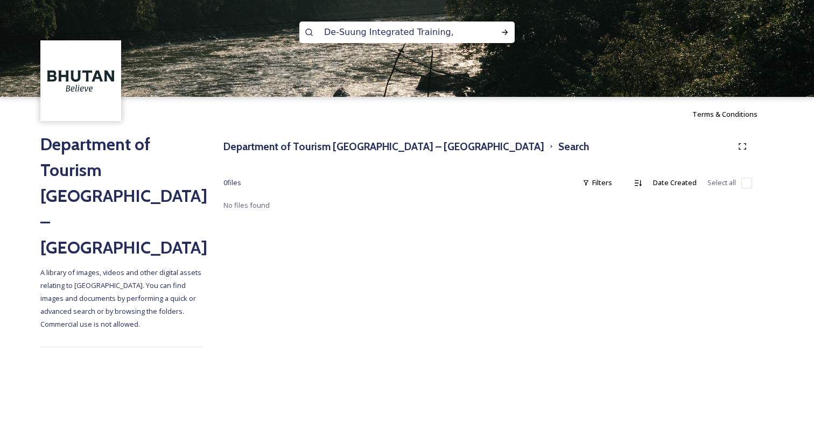
scroll to position [0, 0]
drag, startPoint x: 365, startPoint y: 31, endPoint x: 480, endPoint y: 37, distance: 115.4
click at [480, 37] on div "De-Suung Integrated Training," at bounding box center [406, 33] width 215 height 22
type input "De-Suung"
type input "D"
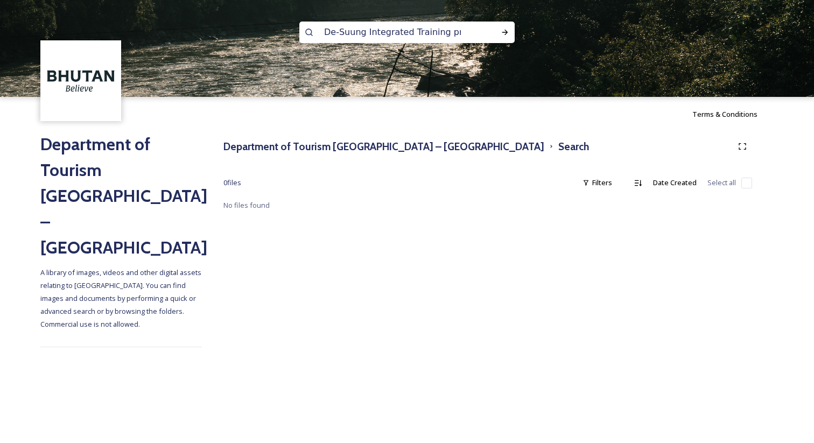
drag, startPoint x: 387, startPoint y: 34, endPoint x: 249, endPoint y: 20, distance: 138.5
click at [249, 20] on div "De-Suung Integrated Training program," at bounding box center [407, 48] width 814 height 97
click at [407, 38] on input "Training program," at bounding box center [393, 32] width 148 height 24
type input "Training program"
type input "Training"
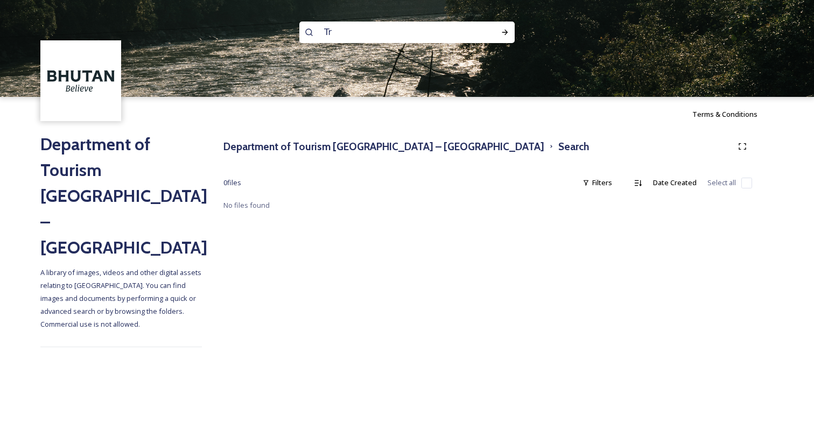
type input "T"
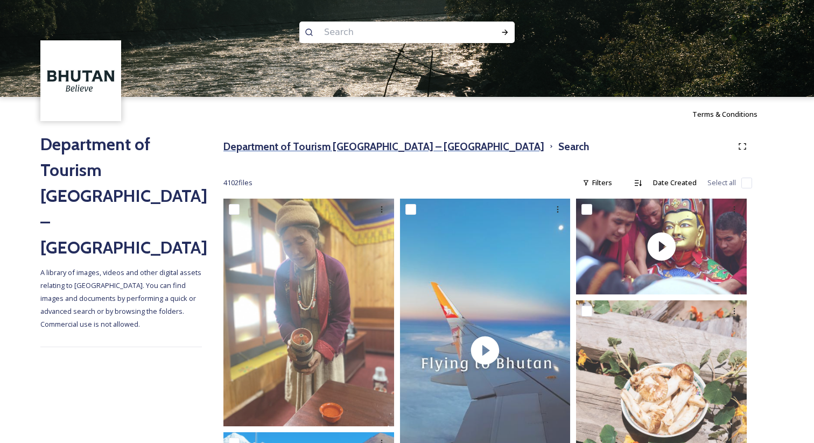
click at [351, 144] on h3 "Department of Tourism [GEOGRAPHIC_DATA] – [GEOGRAPHIC_DATA]" at bounding box center [383, 147] width 321 height 16
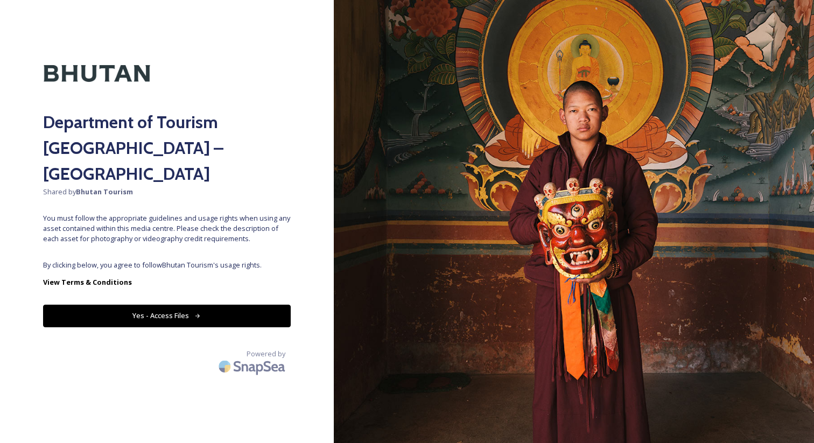
click at [218, 305] on button "Yes - Access Files" at bounding box center [167, 316] width 248 height 22
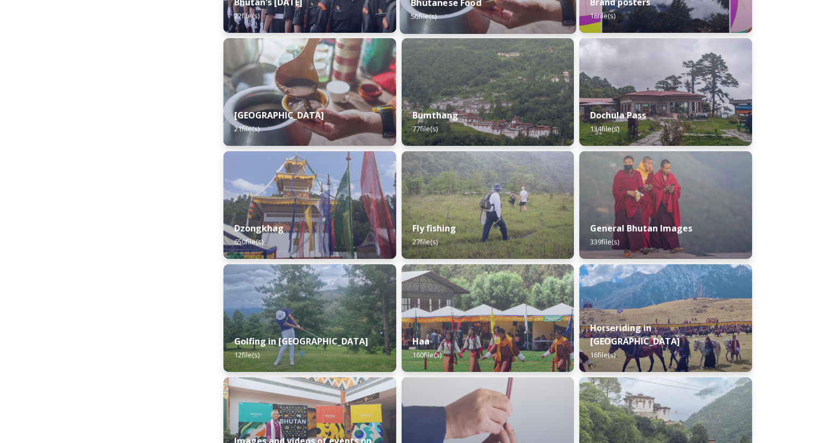
scroll to position [400, 0]
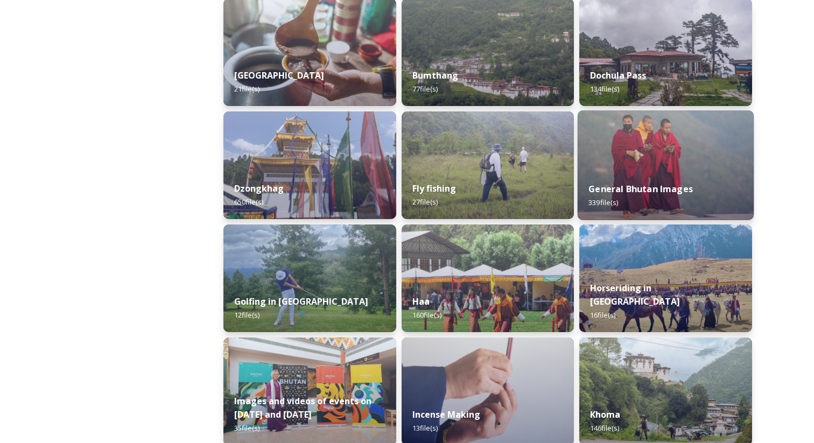
click at [631, 174] on div "General Bhutan Images 339 file(s)" at bounding box center [666, 195] width 176 height 49
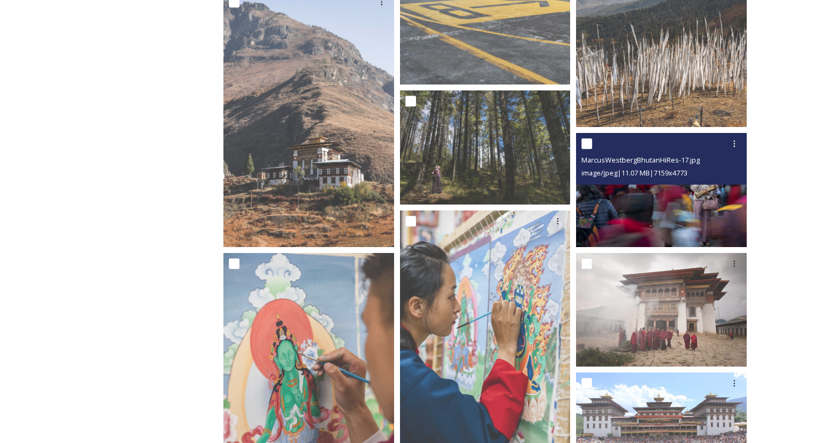
scroll to position [332, 0]
click at [663, 178] on span "image/jpeg | 11.07 MB | 7159 x 4773" at bounding box center [634, 174] width 106 height 10
click at [589, 145] on input "checkbox" at bounding box center [586, 144] width 11 height 11
checkbox input "true"
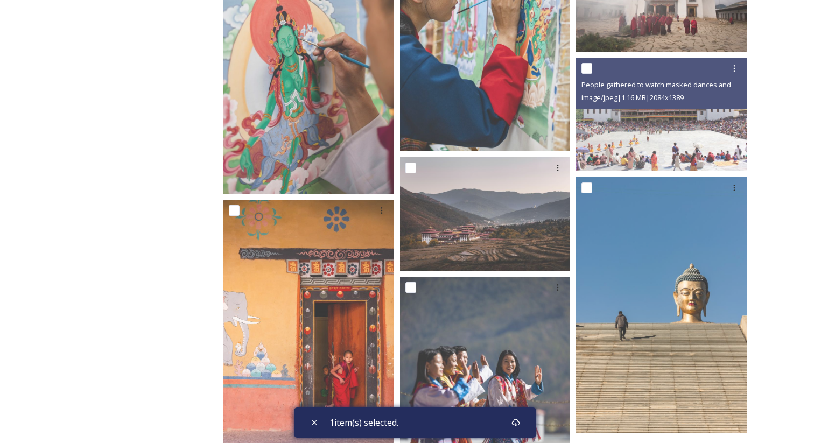
scroll to position [660, 0]
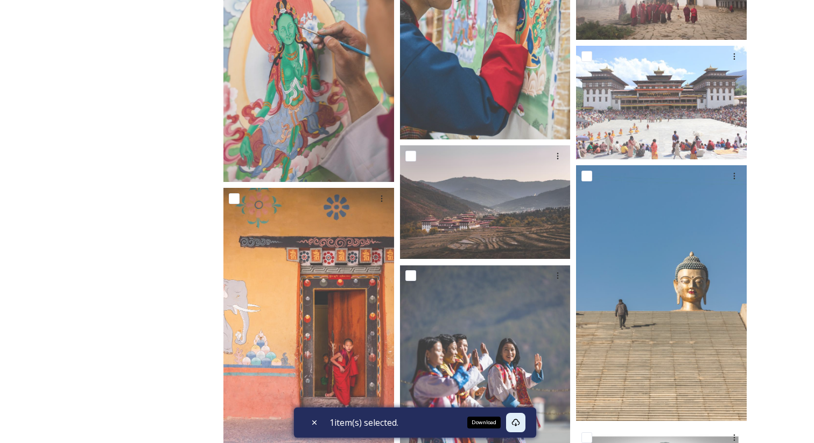
click at [517, 424] on icon at bounding box center [515, 422] width 9 height 9
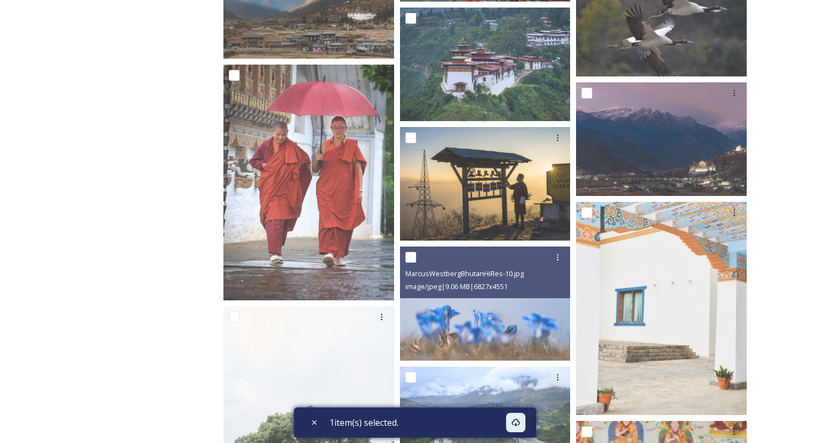
scroll to position [4987, 0]
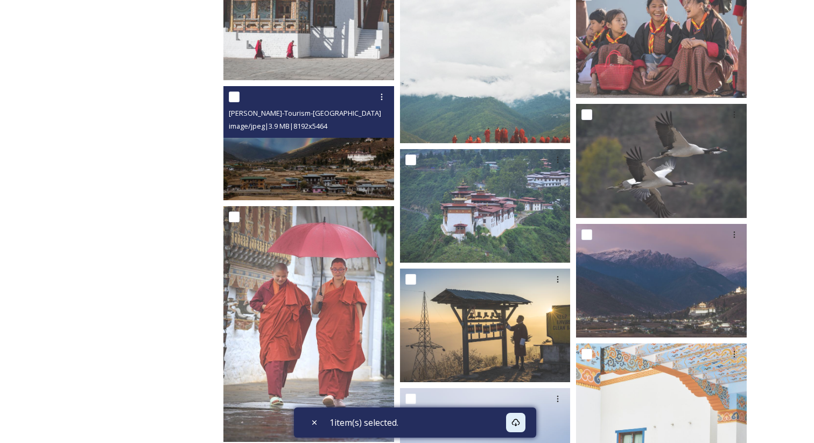
click at [293, 163] on img at bounding box center [308, 143] width 171 height 114
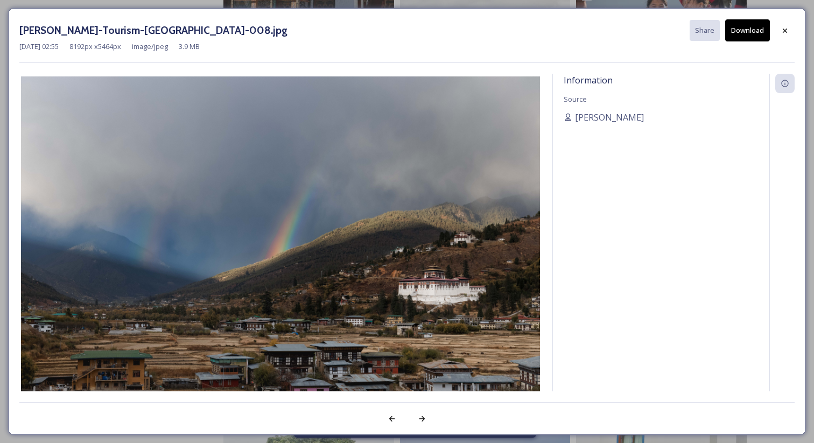
click at [795, 27] on div "[PERSON_NAME]-Tourism-[GEOGRAPHIC_DATA]-008.jpg Share Download [DATE] 02:55 819…" at bounding box center [407, 221] width 798 height 427
click at [787, 27] on icon at bounding box center [785, 30] width 9 height 9
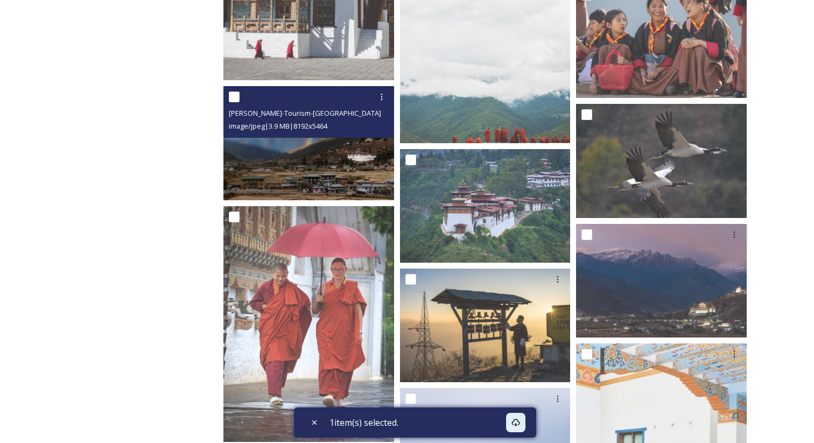
click at [235, 95] on input "checkbox" at bounding box center [234, 97] width 11 height 11
checkbox input "true"
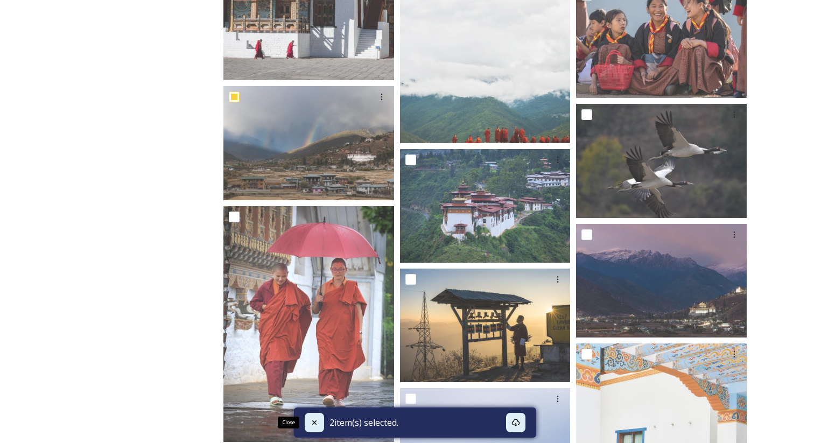
click at [313, 425] on icon at bounding box center [314, 422] width 9 height 9
checkbox input "false"
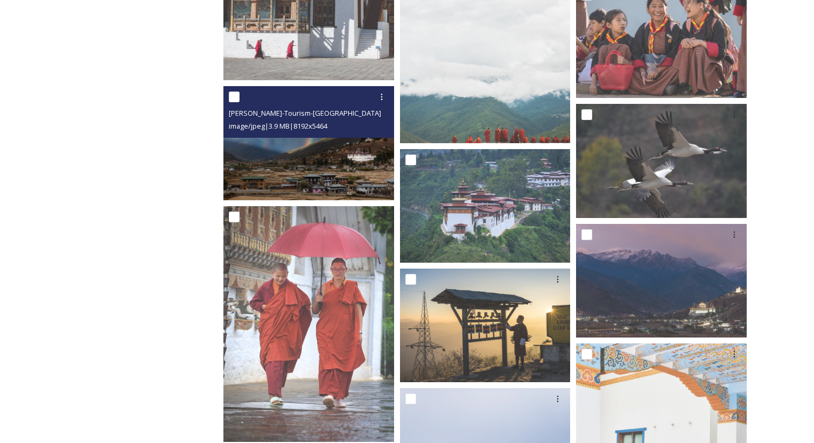
click at [235, 97] on input "checkbox" at bounding box center [234, 97] width 11 height 11
checkbox input "true"
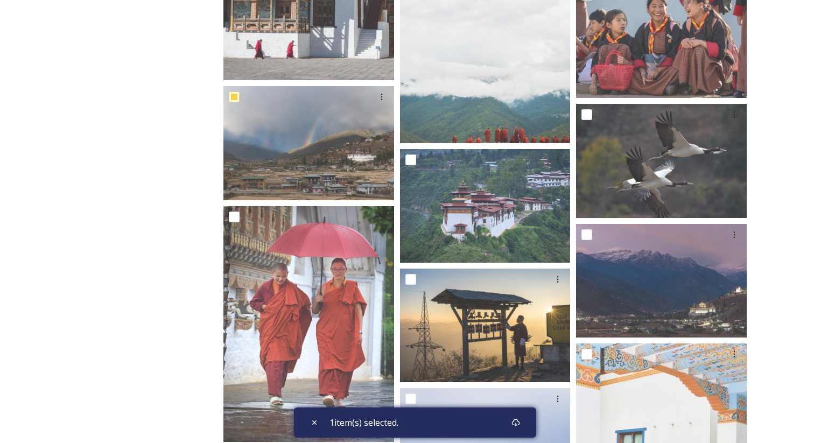
click at [515, 411] on div "1 item(s) selected." at bounding box center [415, 423] width 242 height 30
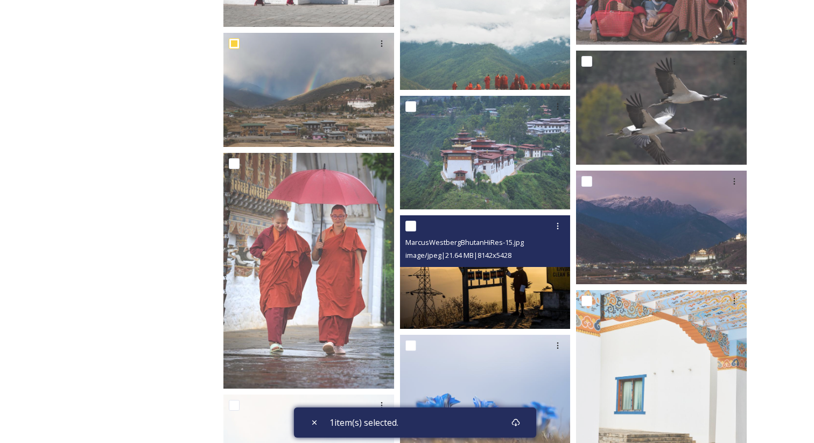
scroll to position [5049, 0]
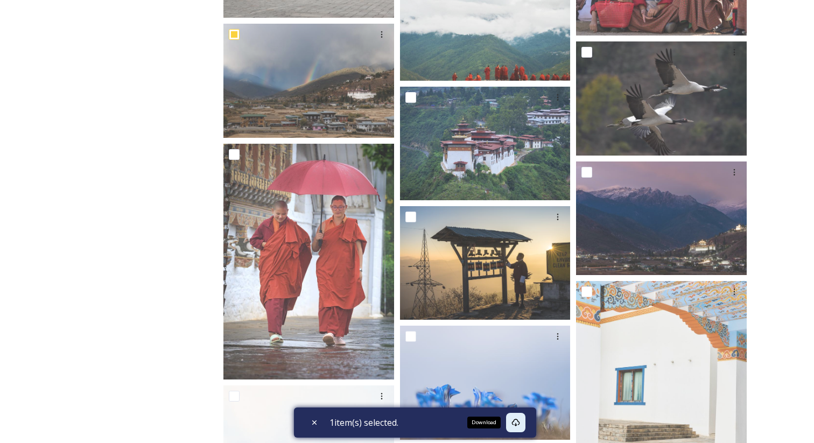
click at [520, 422] on icon at bounding box center [515, 422] width 9 height 9
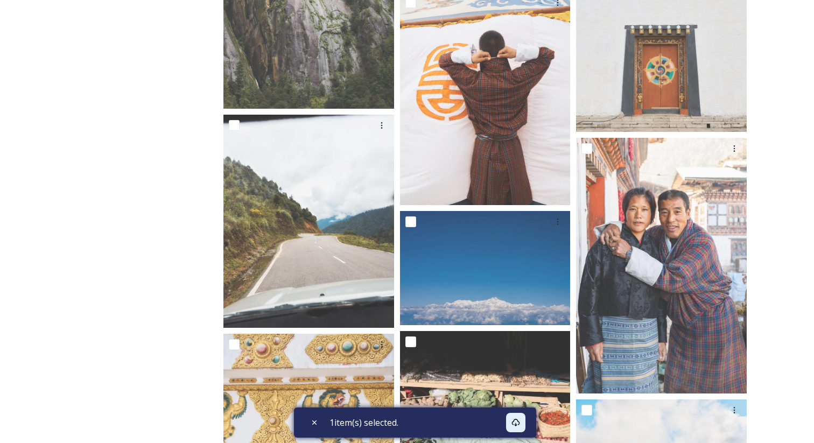
scroll to position [10633, 0]
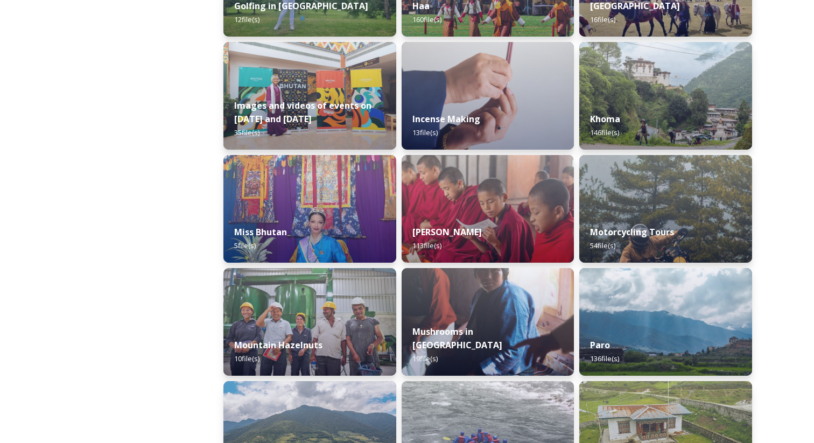
scroll to position [898, 0]
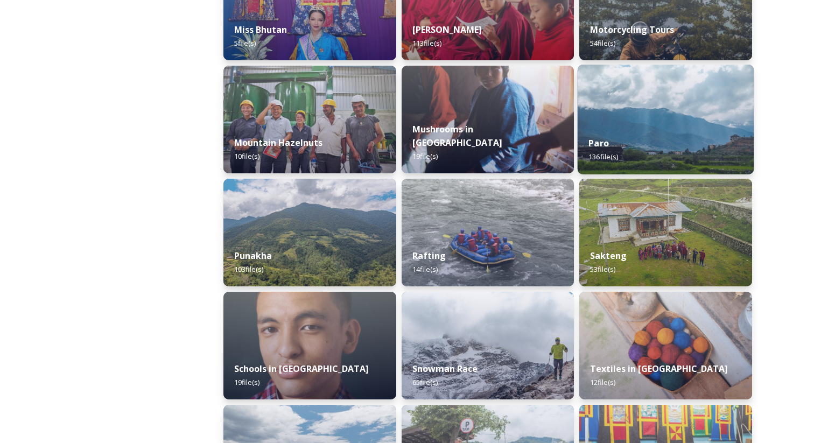
click at [616, 143] on div "Paro 136 file(s)" at bounding box center [666, 149] width 176 height 49
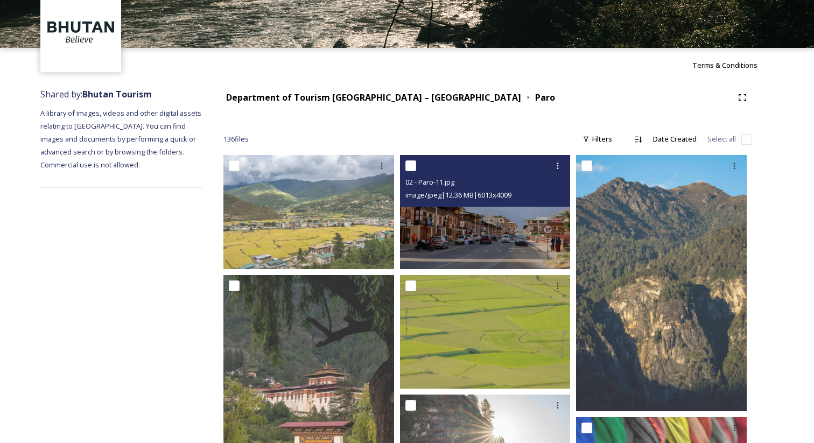
scroll to position [74, 0]
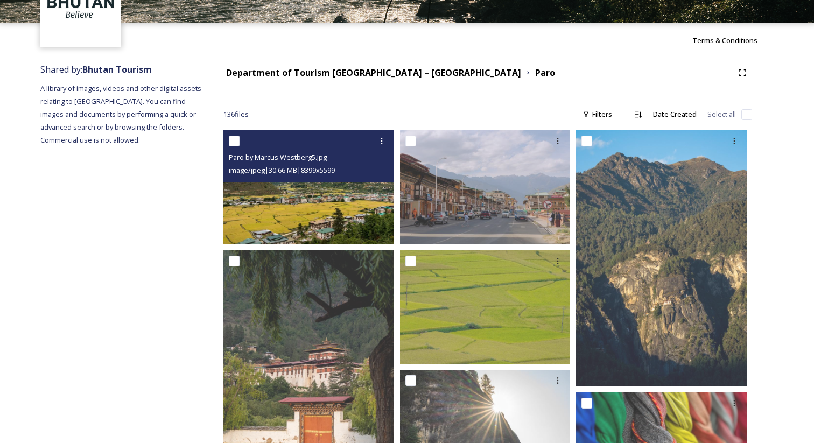
click at [239, 143] on input "checkbox" at bounding box center [234, 141] width 11 height 11
checkbox input "true"
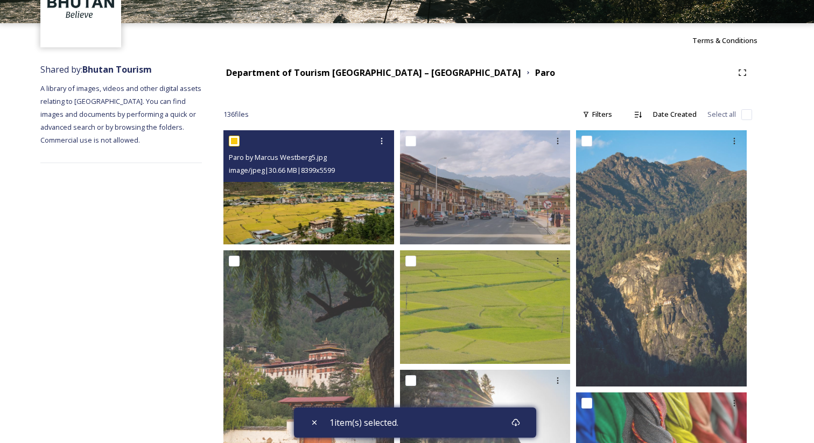
click at [288, 162] on span "Paro by Marcus Westberg5.jpg" at bounding box center [278, 157] width 98 height 10
click at [298, 207] on img at bounding box center [308, 187] width 171 height 114
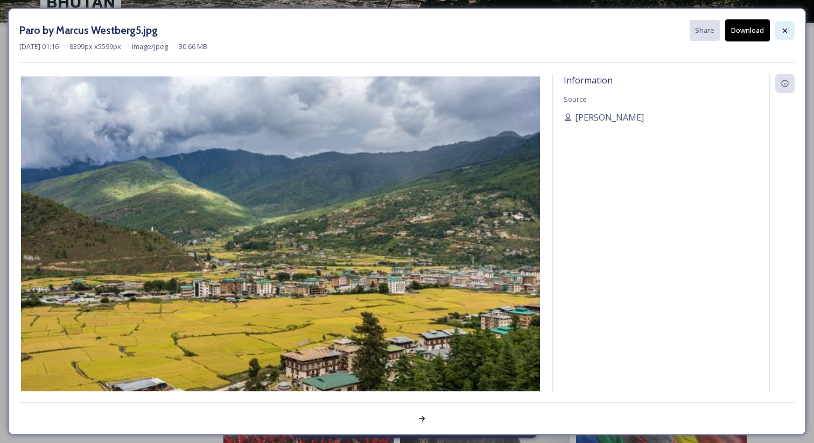
click at [783, 31] on icon at bounding box center [785, 30] width 9 height 9
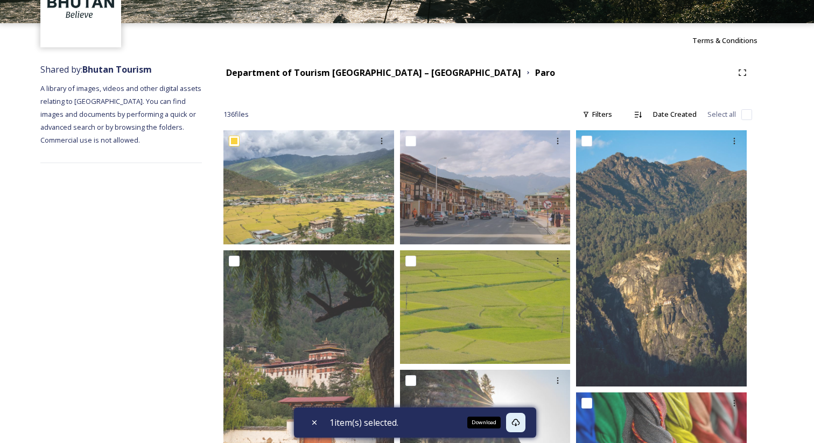
click at [517, 425] on icon at bounding box center [515, 422] width 9 height 9
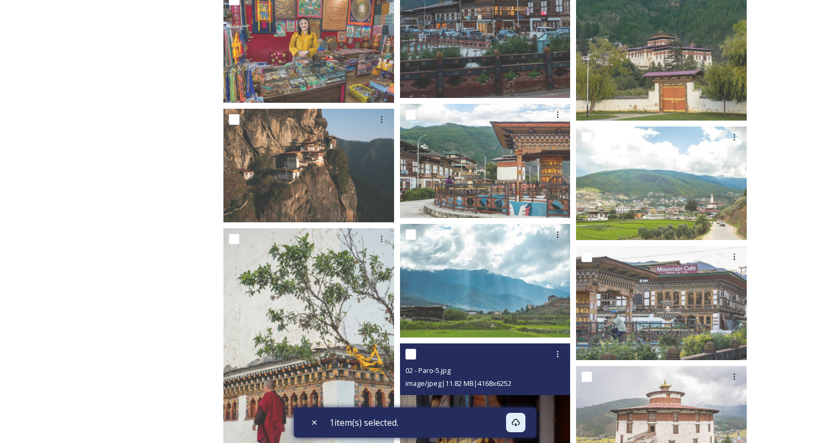
scroll to position [1341, 0]
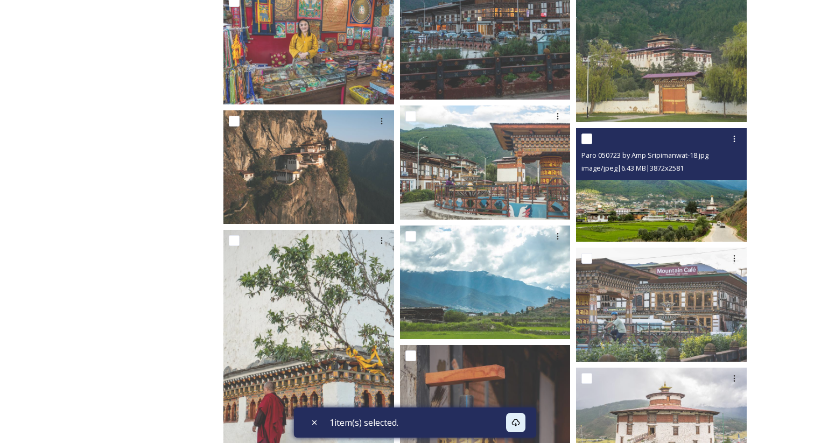
click at [641, 202] on img at bounding box center [661, 185] width 171 height 114
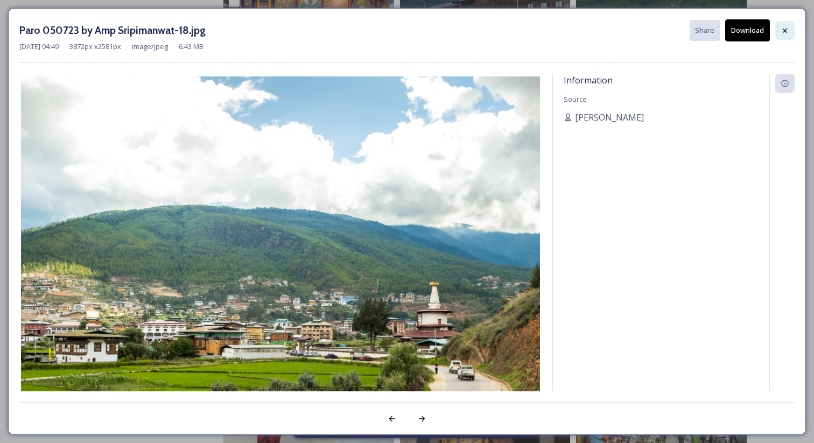
click at [782, 33] on icon at bounding box center [785, 30] width 9 height 9
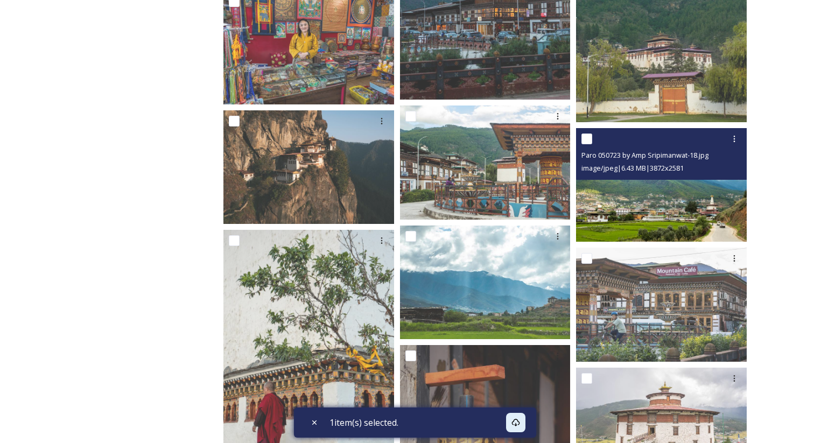
click at [587, 142] on input "checkbox" at bounding box center [586, 139] width 11 height 11
checkbox input "true"
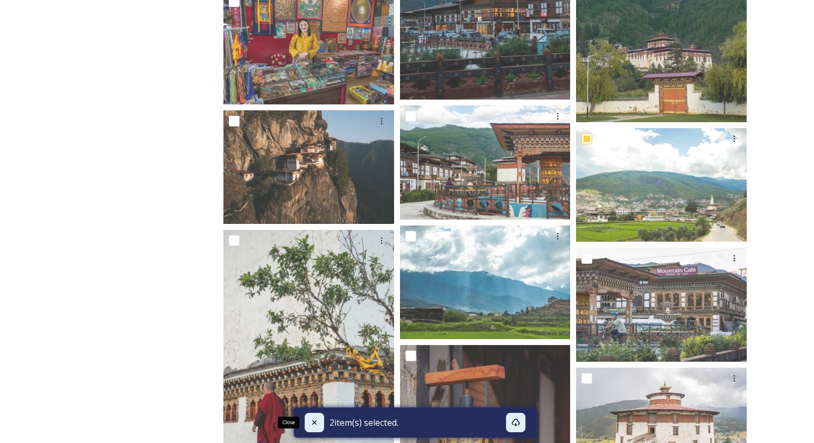
click at [315, 423] on icon at bounding box center [314, 422] width 9 height 9
checkbox input "false"
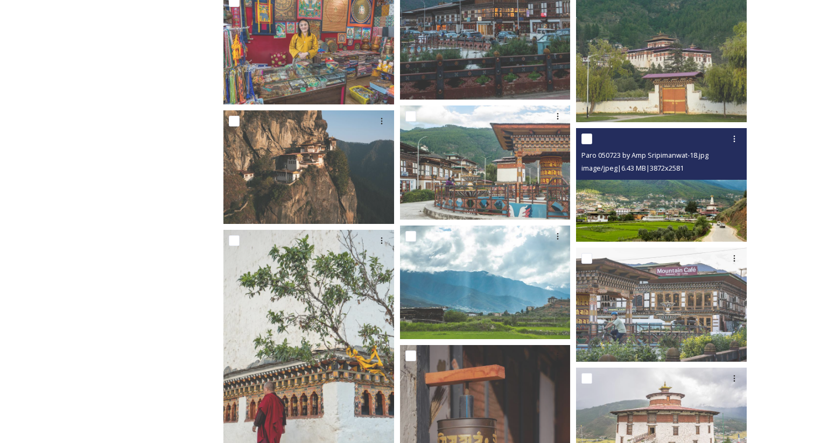
click at [585, 144] on div at bounding box center [662, 138] width 163 height 19
click at [588, 138] on input "checkbox" at bounding box center [586, 139] width 11 height 11
checkbox input "true"
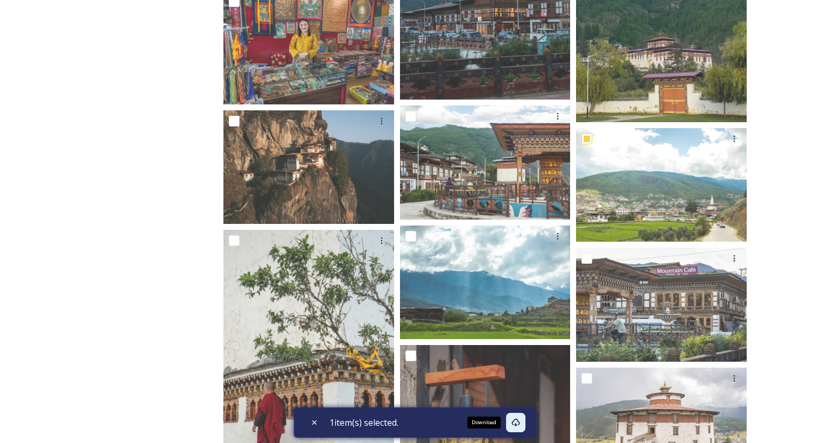
click at [518, 423] on icon at bounding box center [515, 422] width 9 height 9
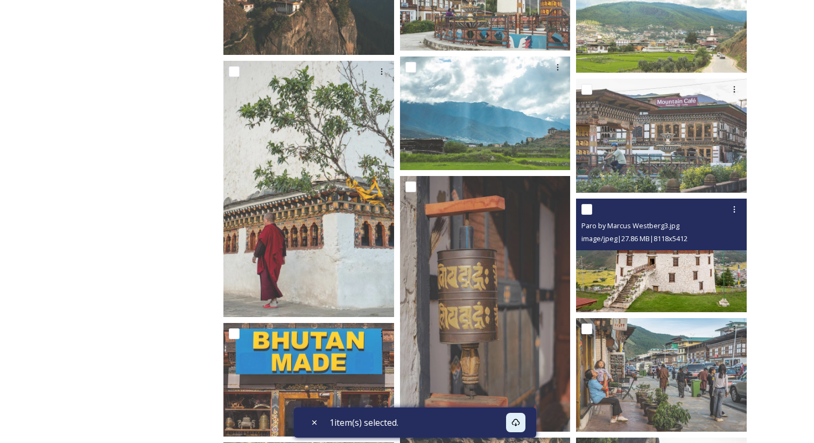
scroll to position [1510, 0]
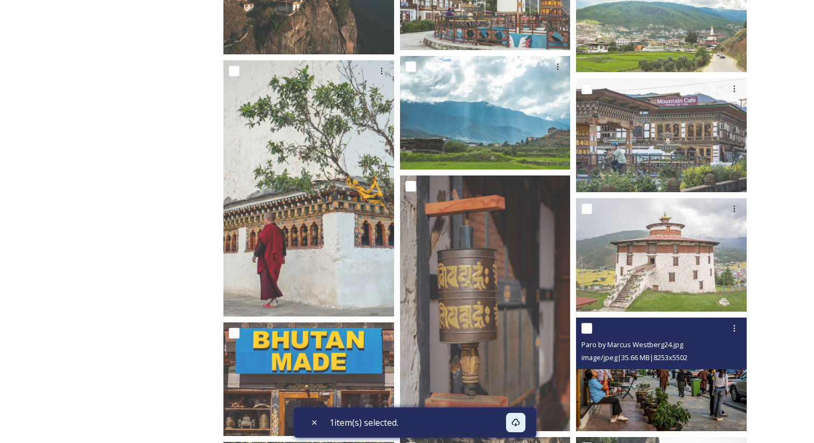
click at [618, 369] on div "Paro by Marcus Westberg24.jpg image/jpeg | 35.66 MB | 8253 x 5502" at bounding box center [661, 344] width 171 height 52
click at [621, 339] on div "Paro by Marcus Westberg24.jpg" at bounding box center [662, 344] width 163 height 13
click at [662, 352] on div "image/jpeg | 35.66 MB | 8253 x 5502" at bounding box center [662, 357] width 163 height 13
click at [635, 401] on img at bounding box center [661, 375] width 171 height 114
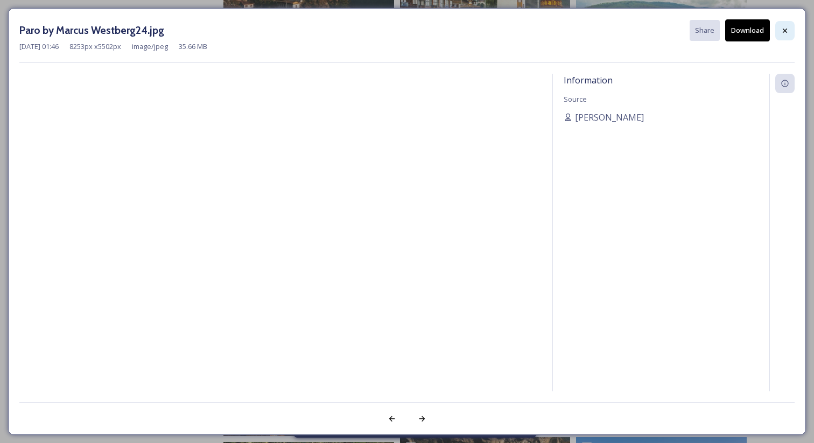
click at [780, 29] on div at bounding box center [784, 30] width 19 height 19
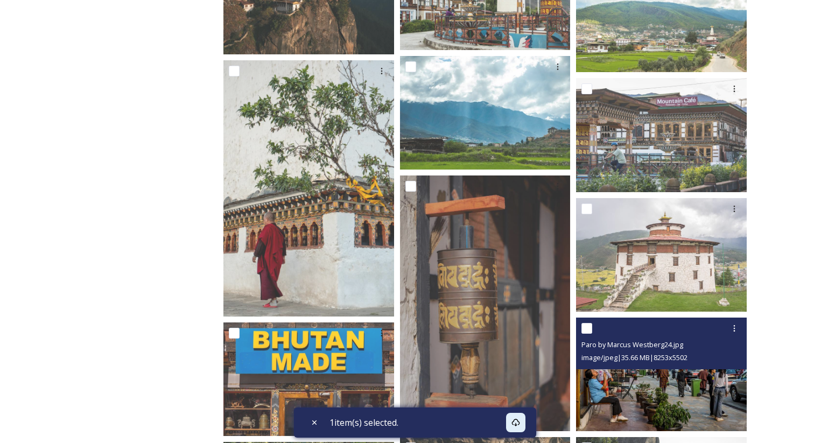
click at [591, 331] on input "checkbox" at bounding box center [586, 328] width 11 height 11
checkbox input "true"
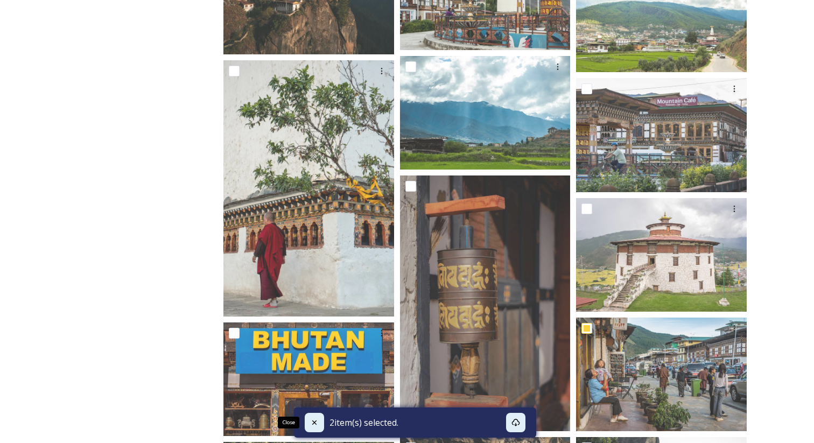
click at [311, 421] on icon at bounding box center [314, 422] width 9 height 9
checkbox input "false"
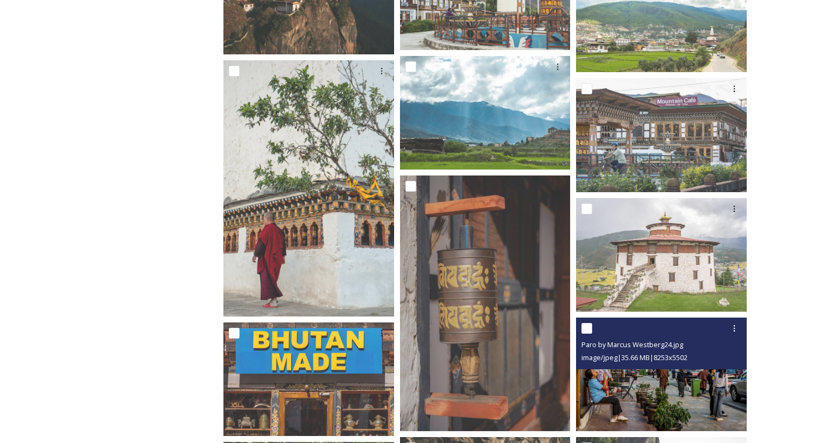
click at [587, 325] on input "checkbox" at bounding box center [586, 328] width 11 height 11
checkbox input "true"
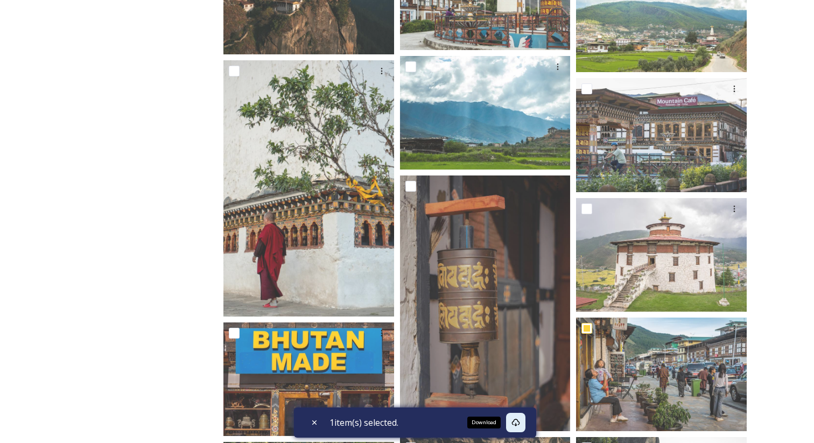
click at [517, 420] on icon at bounding box center [515, 422] width 9 height 9
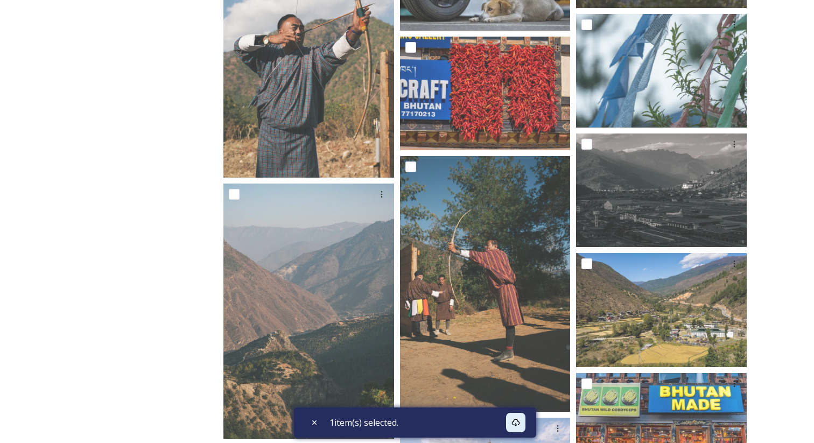
scroll to position [2533, 0]
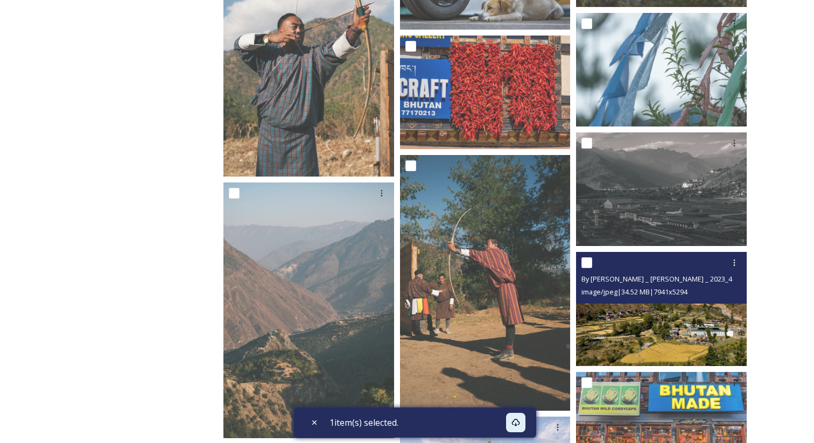
click at [684, 306] on img at bounding box center [661, 309] width 171 height 114
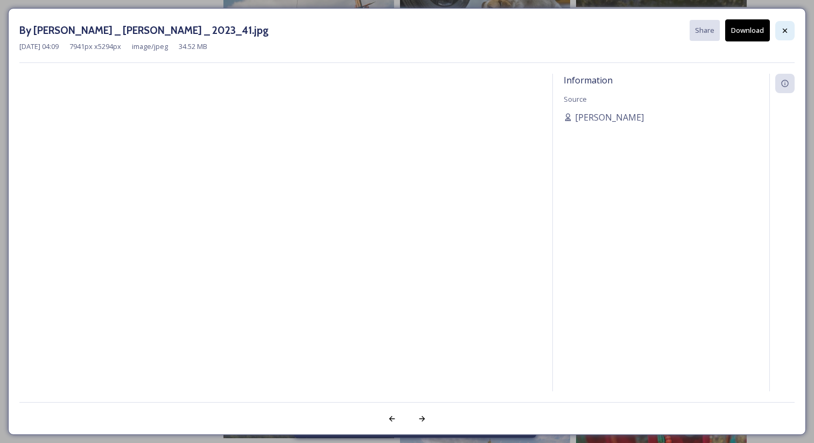
click at [779, 28] on div at bounding box center [784, 30] width 19 height 19
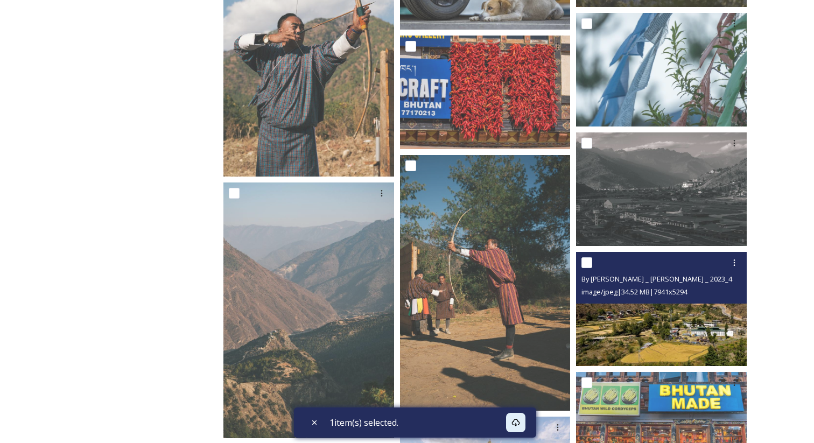
click at [585, 262] on input "checkbox" at bounding box center [586, 262] width 11 height 11
checkbox input "true"
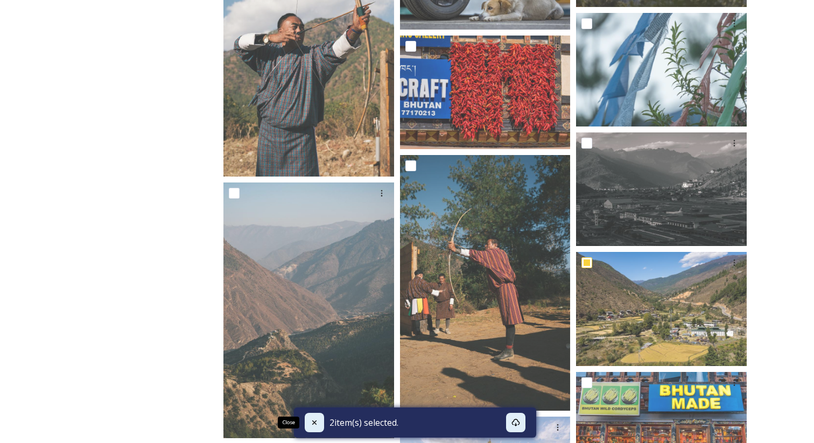
click at [311, 417] on div "Close" at bounding box center [314, 422] width 19 height 19
checkbox input "false"
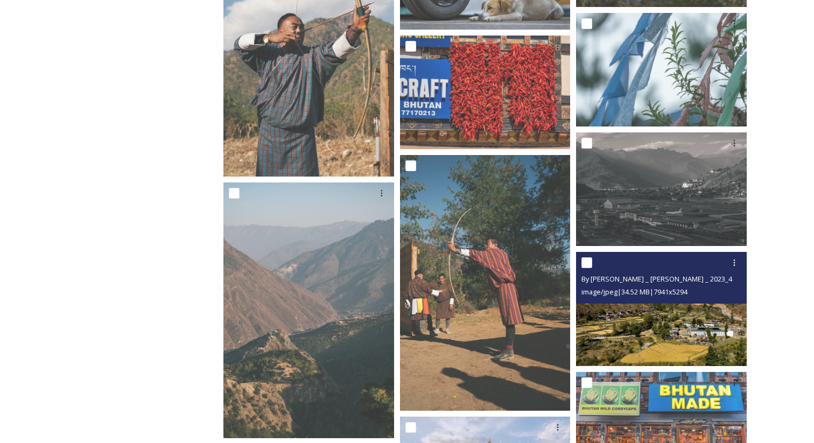
click at [587, 264] on input "checkbox" at bounding box center [586, 262] width 11 height 11
checkbox input "true"
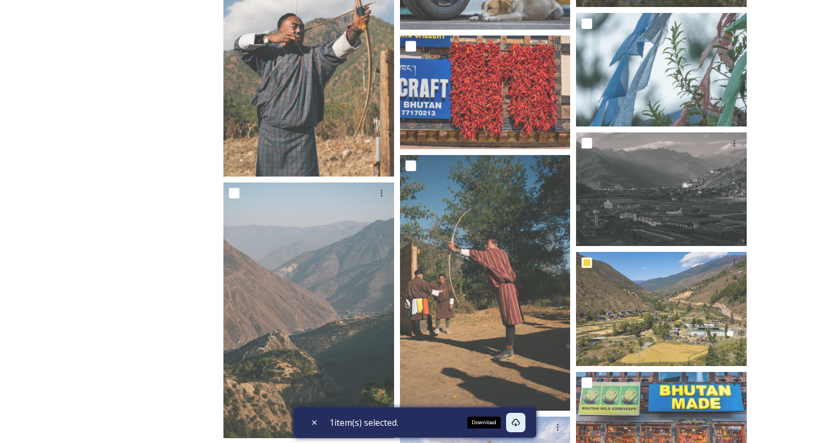
click at [520, 419] on icon at bounding box center [516, 423] width 8 height 8
